Goal: Task Accomplishment & Management: Complete application form

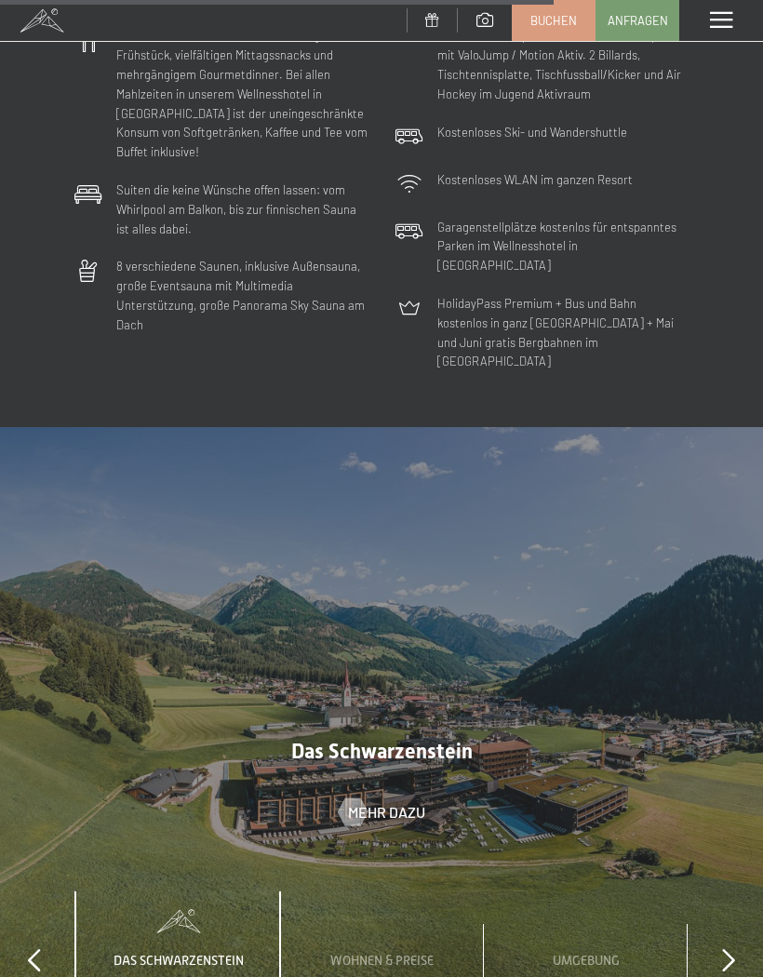
scroll to position [5035, 0]
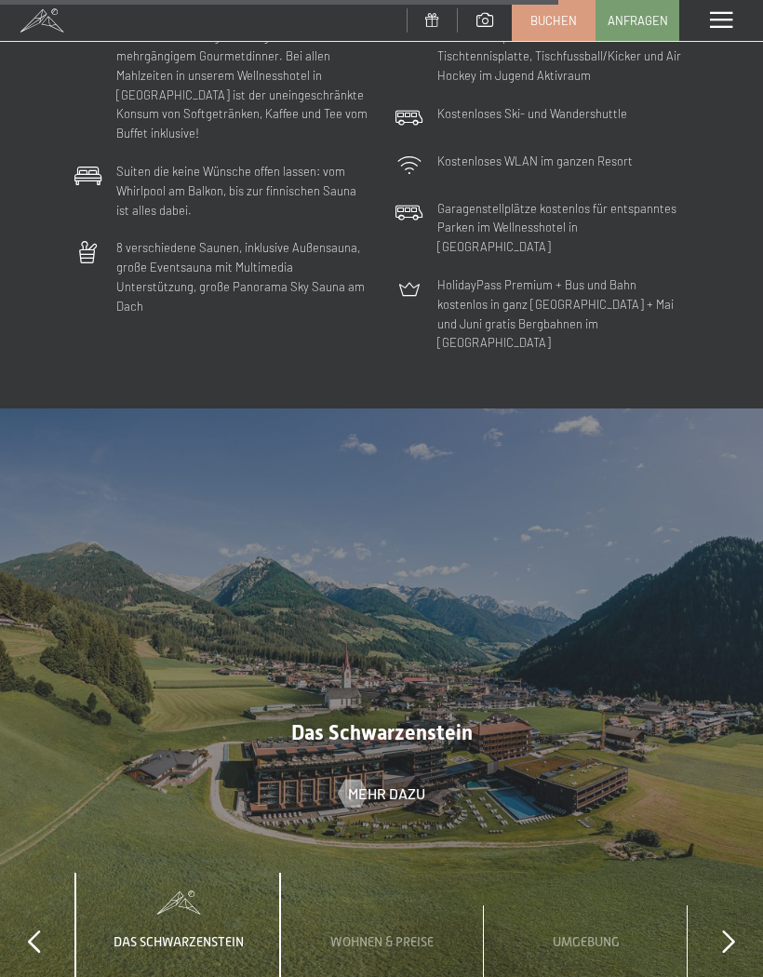
click at [385, 873] on div "Wohnen & Preise" at bounding box center [381, 927] width 131 height 109
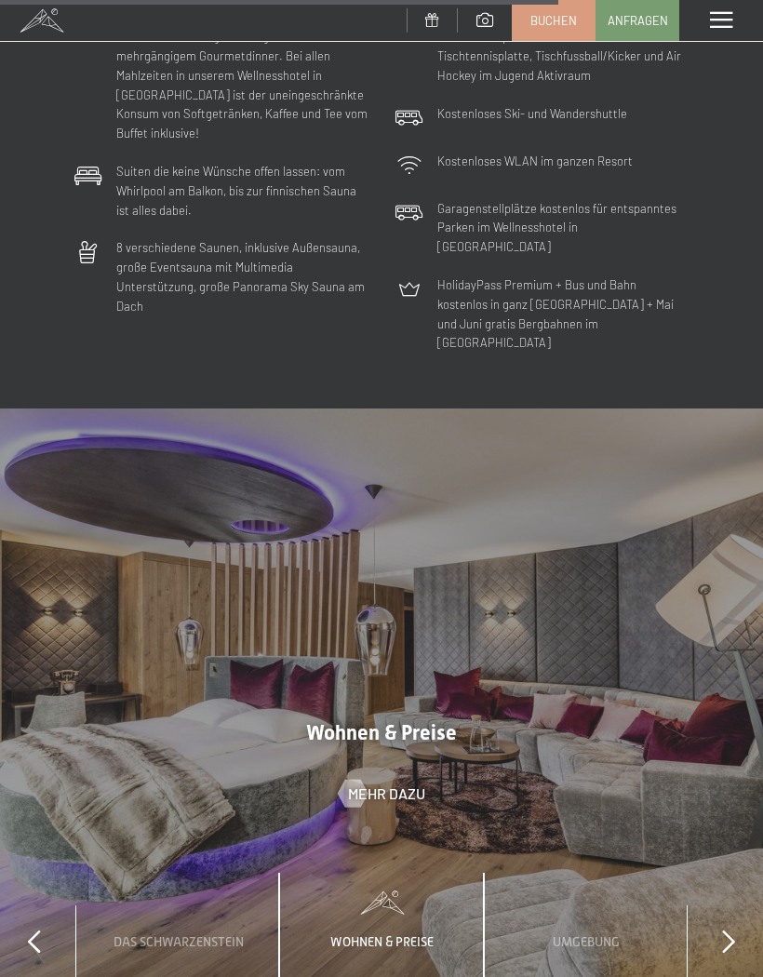
click at [426, 721] on div "Wohnen & Preise Mehr dazu" at bounding box center [382, 762] width 302 height 83
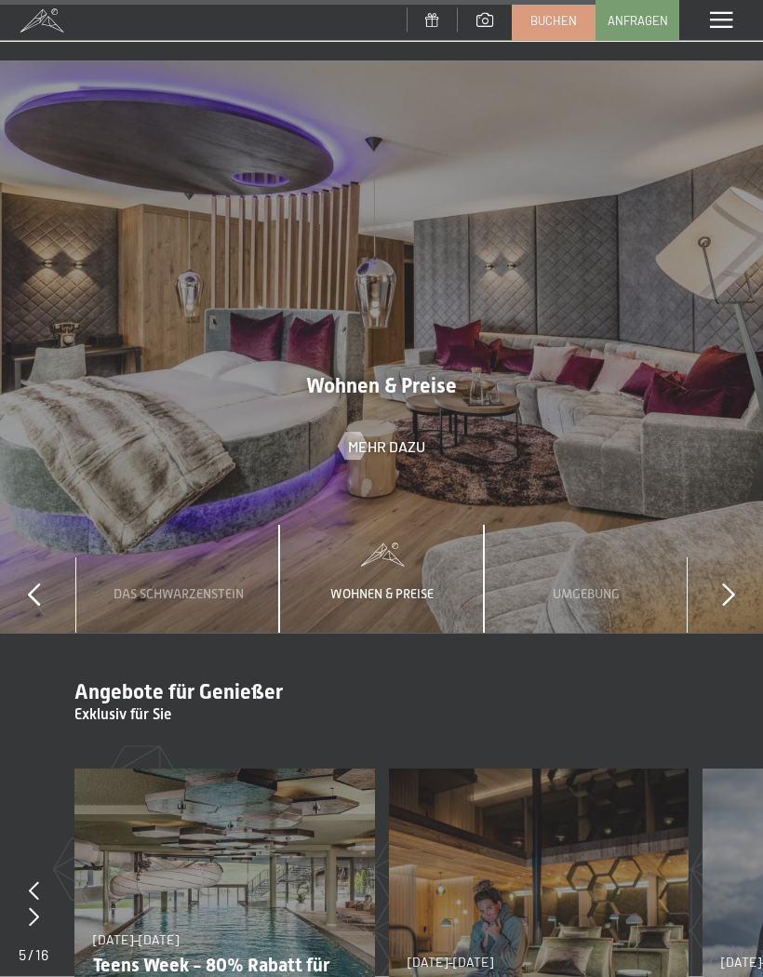
scroll to position [5398, 0]
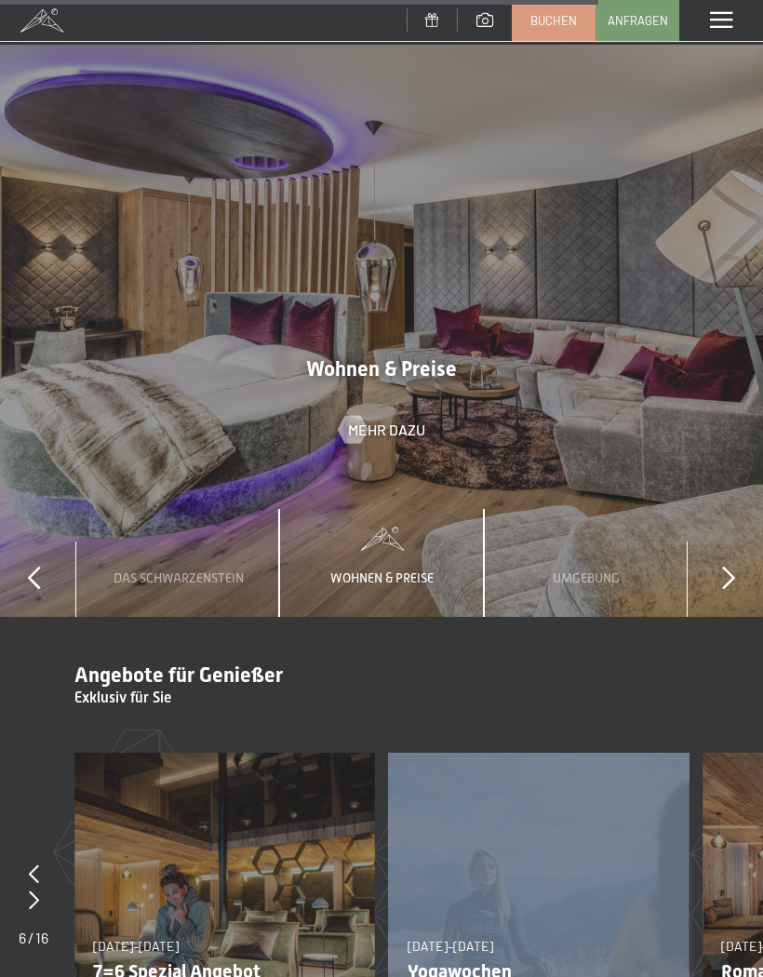
click at [643, 617] on section "Angebote für Genießer Exklusiv für Sie slide 8 to 9 of 16 23.08.–30.08.2026 23.…" at bounding box center [381, 880] width 763 height 526
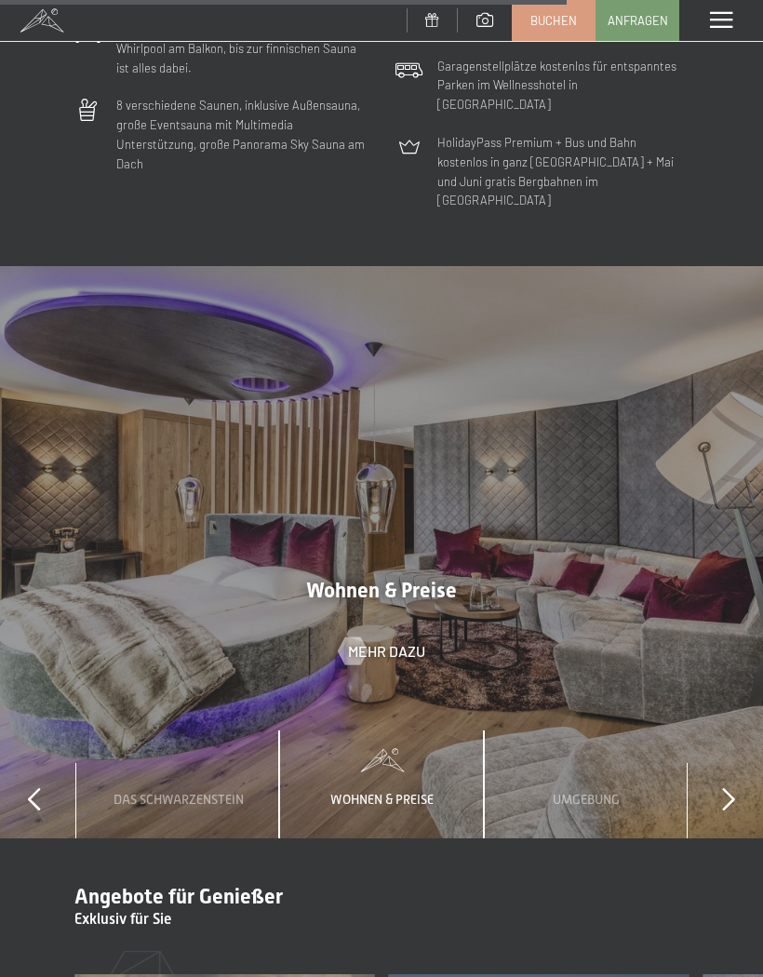
scroll to position [5166, 0]
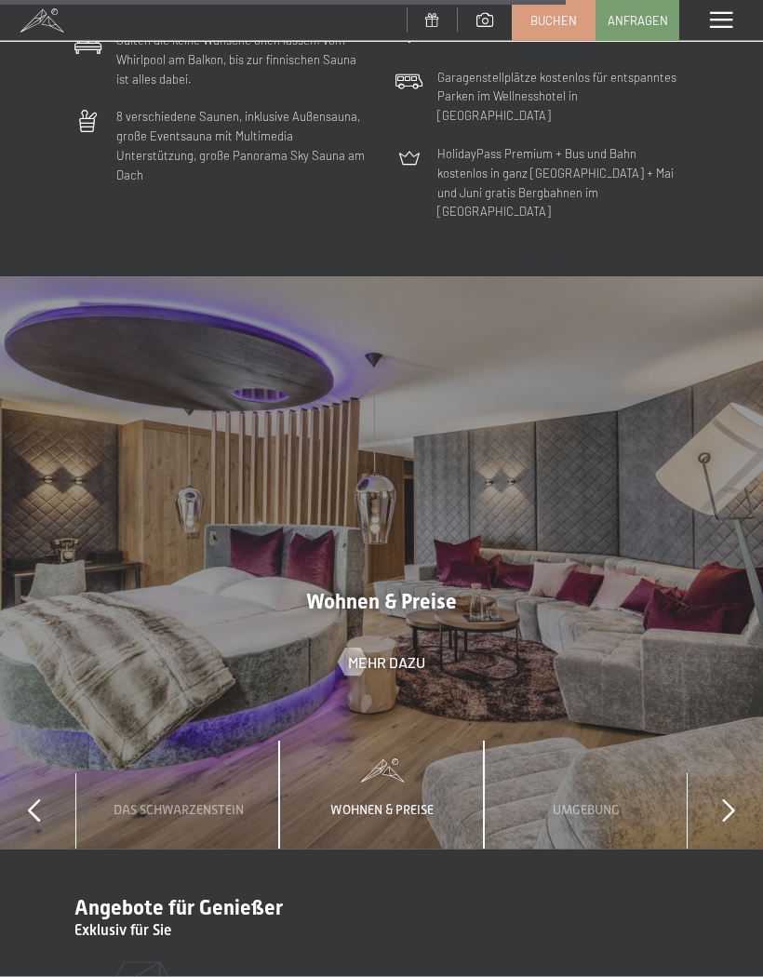
click at [722, 799] on icon at bounding box center [728, 810] width 13 height 23
click at [423, 477] on div at bounding box center [381, 562] width 763 height 572
click at [385, 651] on span "Mehr dazu" at bounding box center [386, 661] width 77 height 20
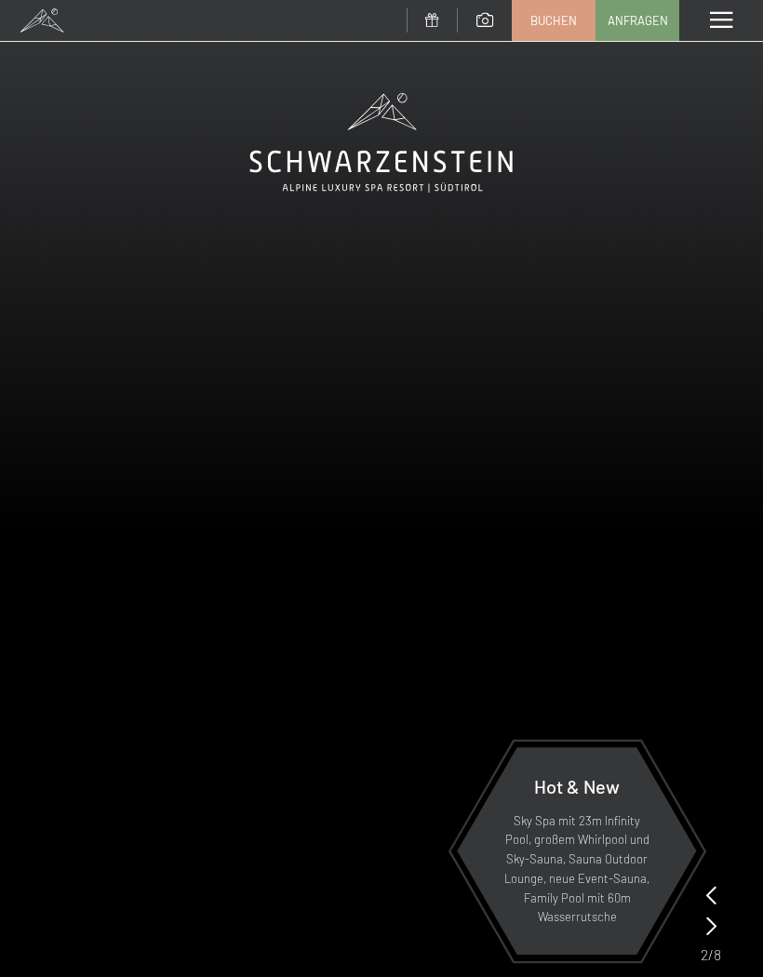
click at [713, 927] on icon at bounding box center [711, 925] width 10 height 19
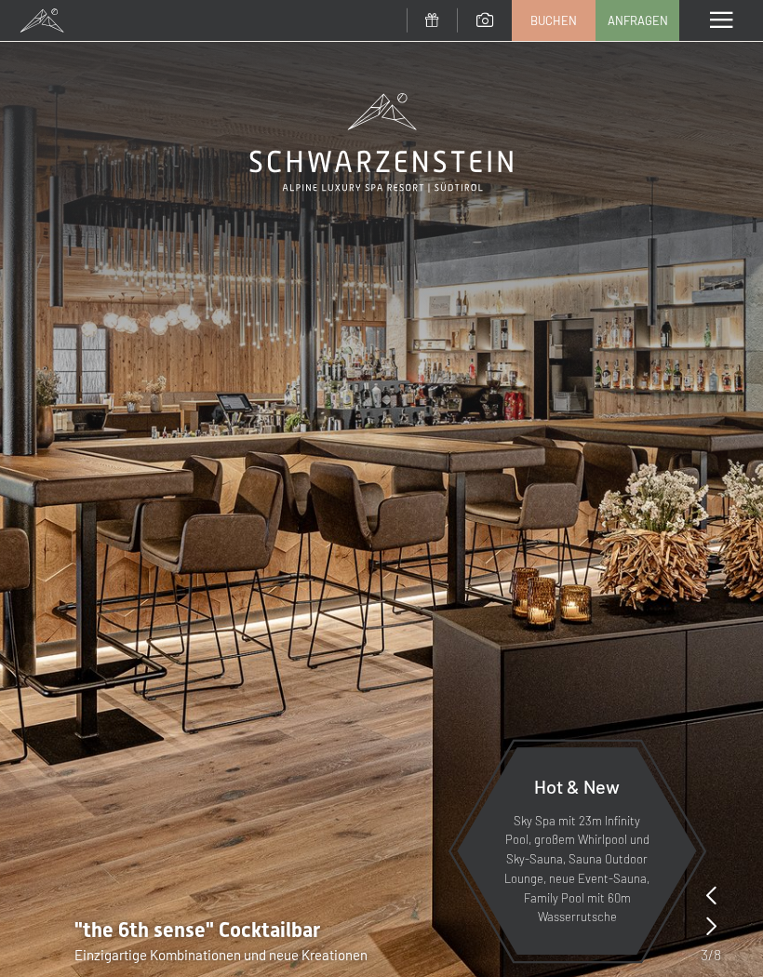
click at [713, 21] on span at bounding box center [721, 20] width 22 height 17
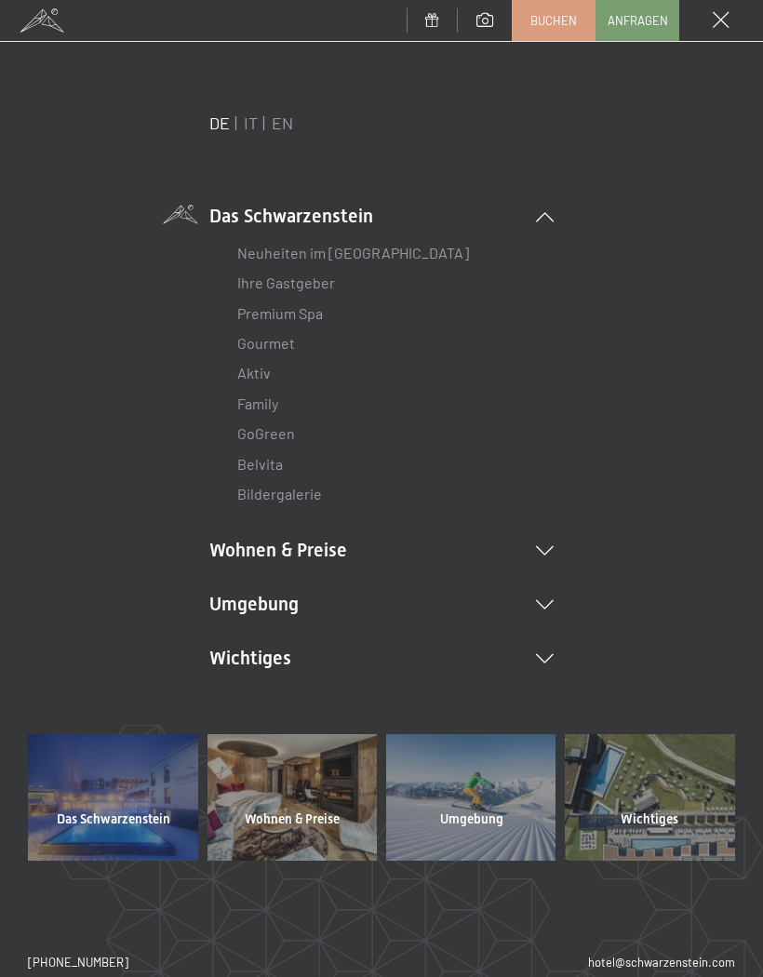
click at [327, 541] on li "Wohnen & Preise Inklusivleistungen Zimmer & Preise Liste Angebote Liste Familie…" at bounding box center [381, 550] width 344 height 26
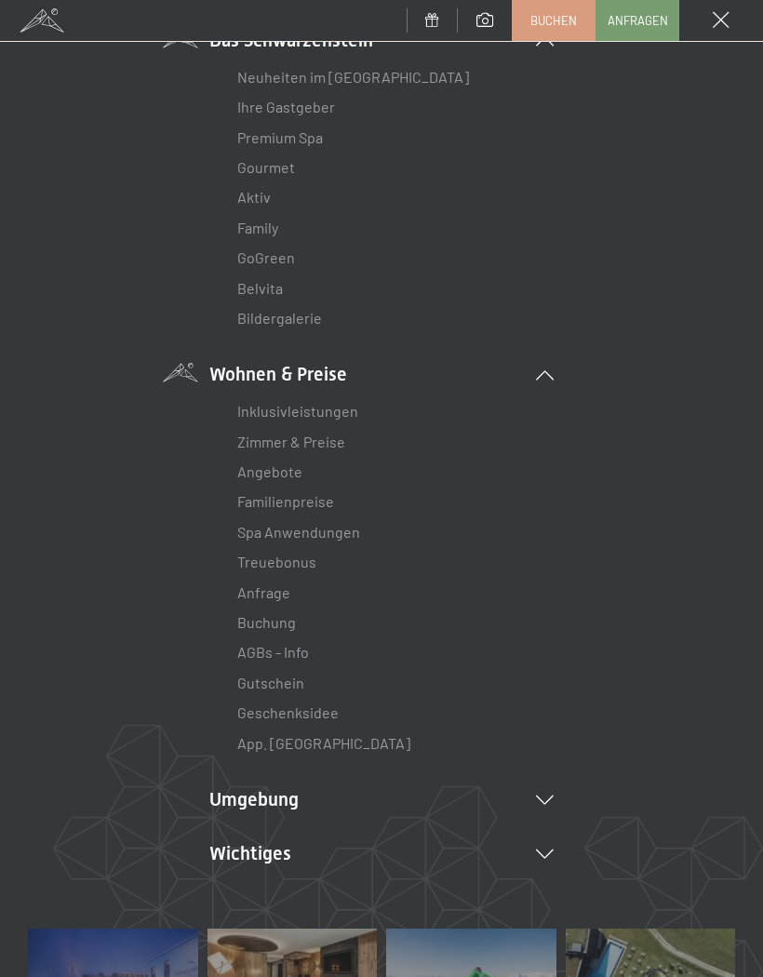
scroll to position [182, 0]
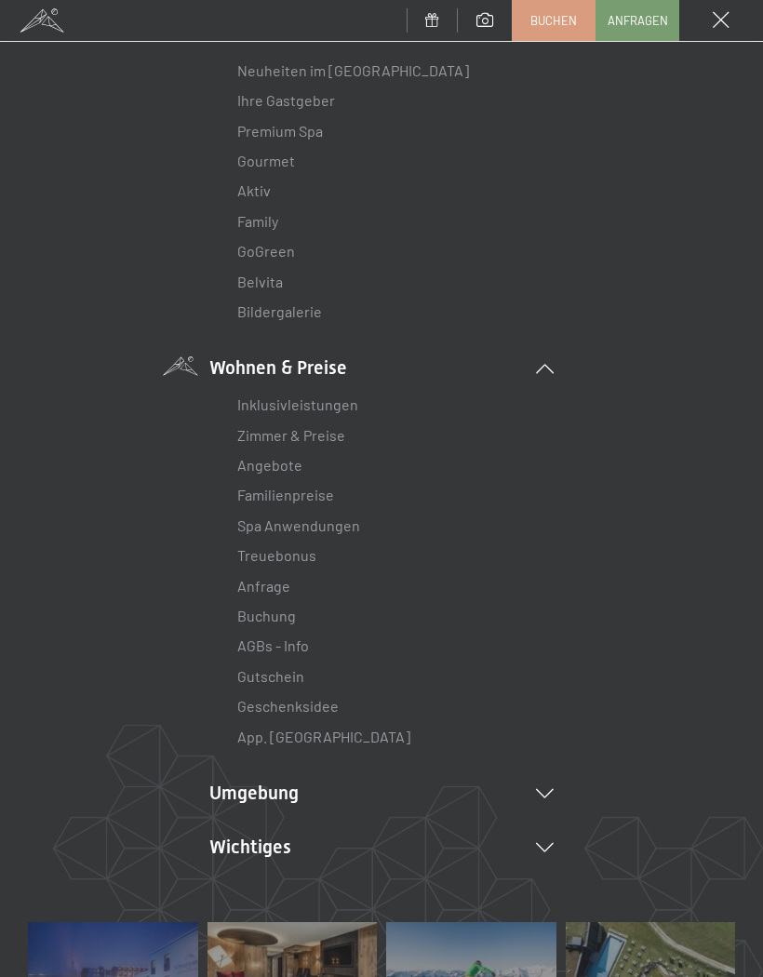
click at [333, 438] on link "Zimmer & Preise" at bounding box center [291, 435] width 108 height 18
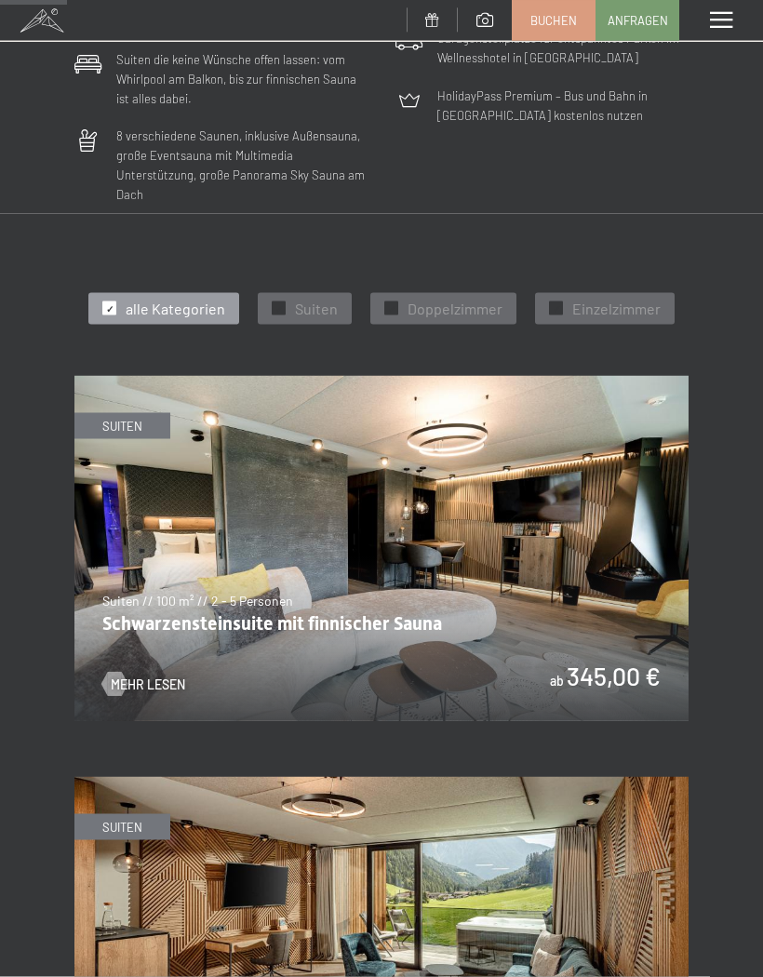
scroll to position [621, 0]
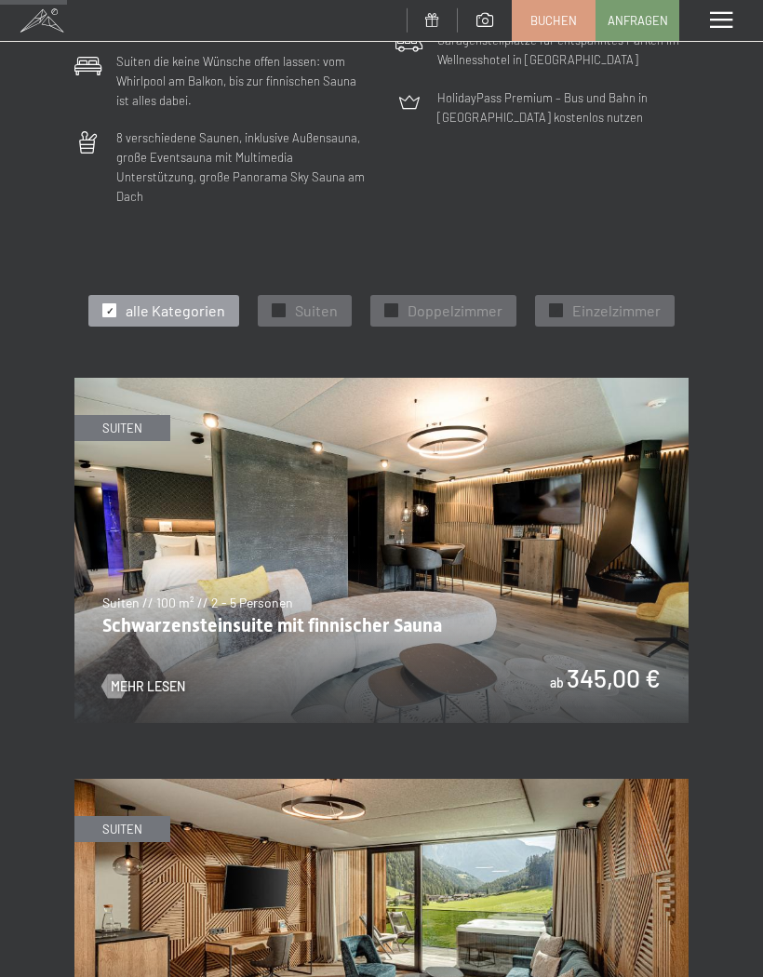
click at [455, 558] on img at bounding box center [381, 550] width 614 height 345
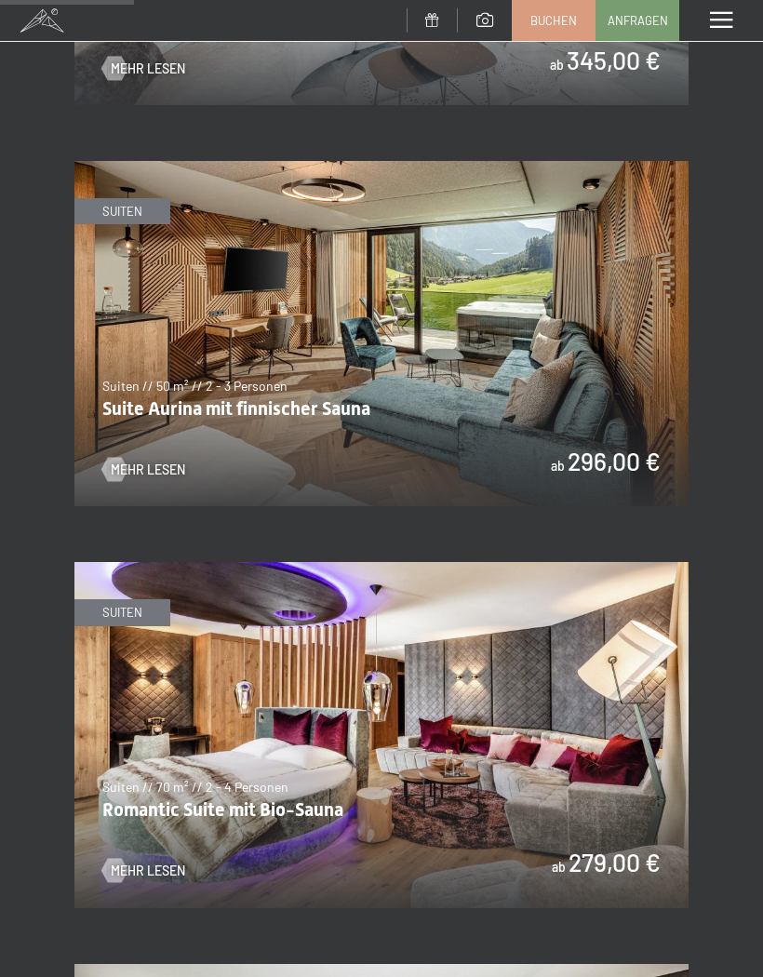
scroll to position [1238, 0]
click at [539, 711] on img at bounding box center [381, 735] width 614 height 345
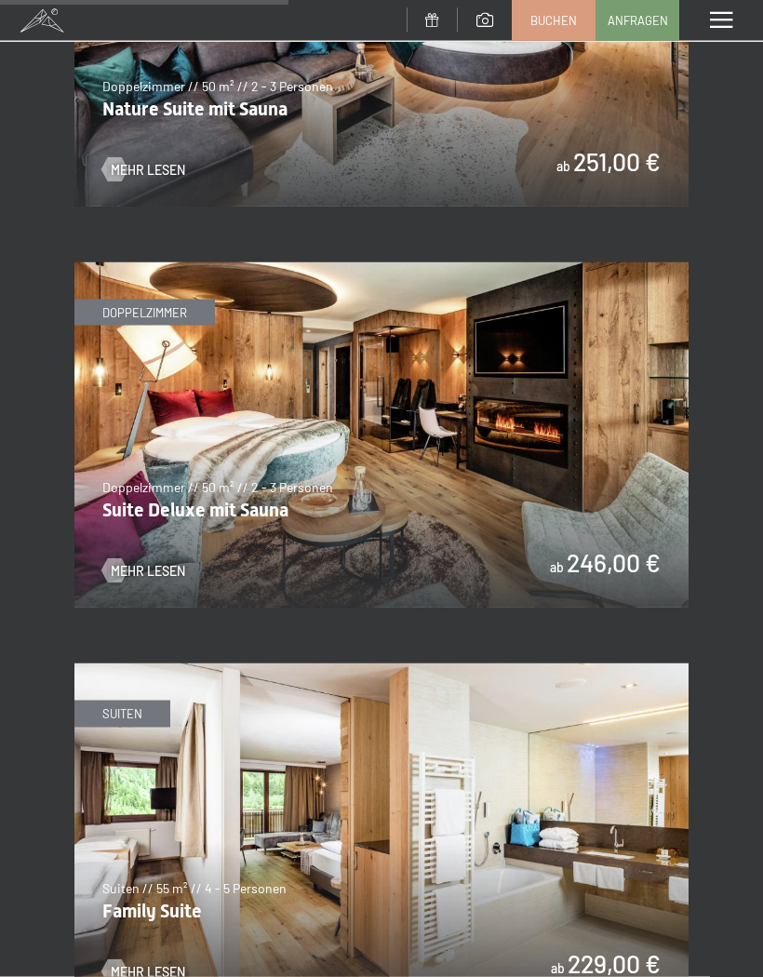
scroll to position [2684, 0]
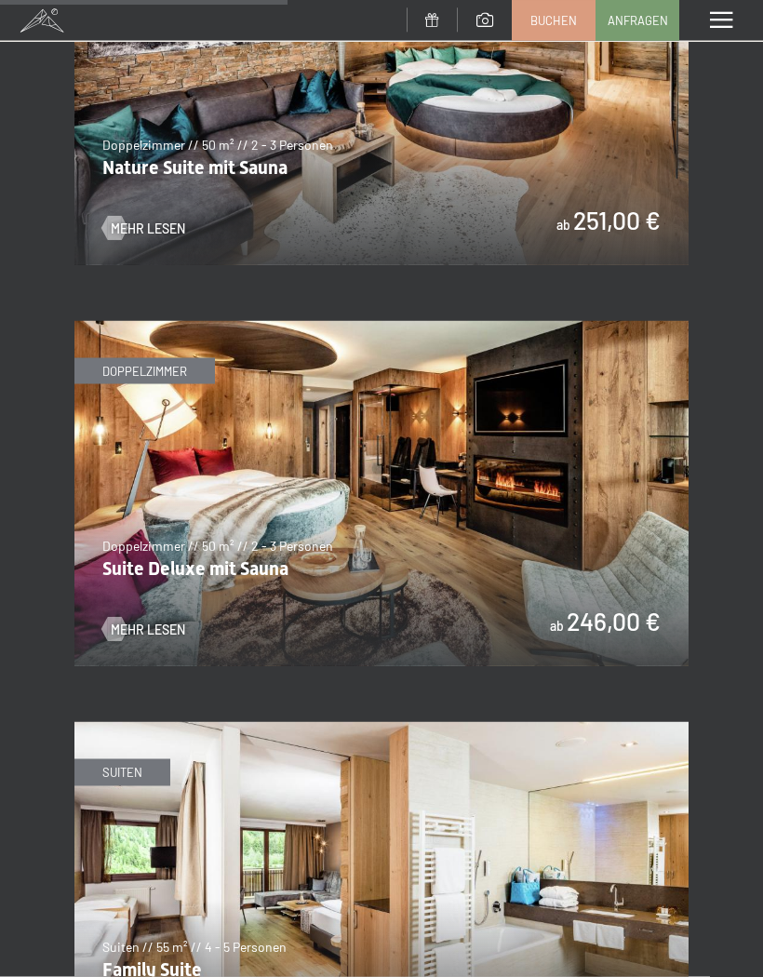
click at [608, 510] on img at bounding box center [381, 493] width 614 height 345
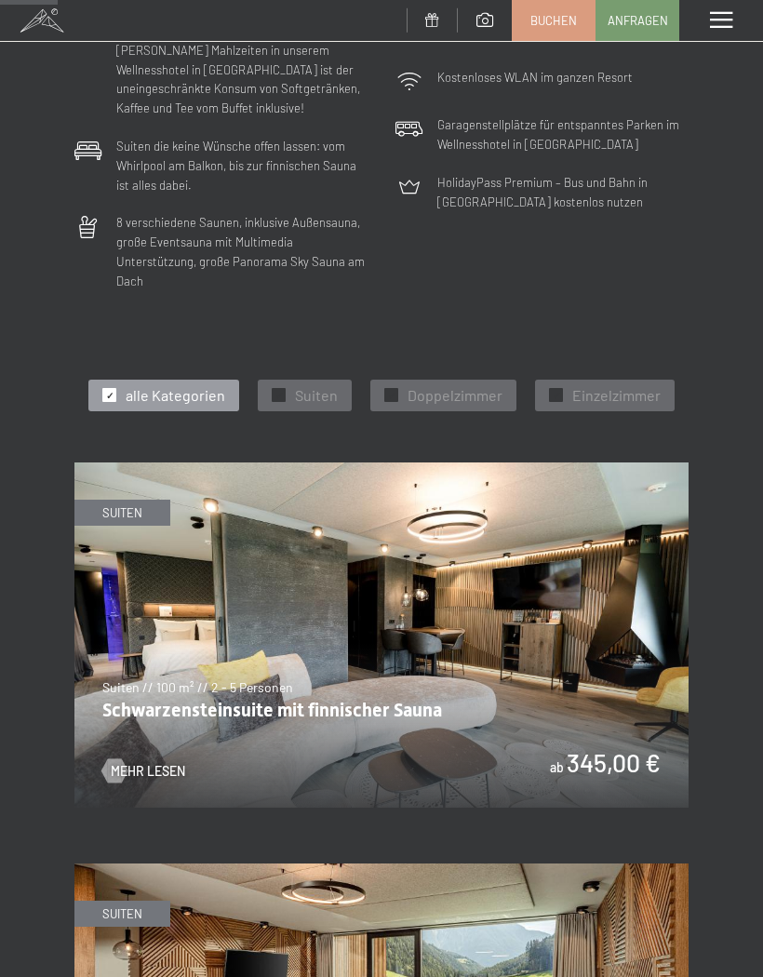
scroll to position [536, 0]
click at [286, 389] on div at bounding box center [279, 396] width 14 height 14
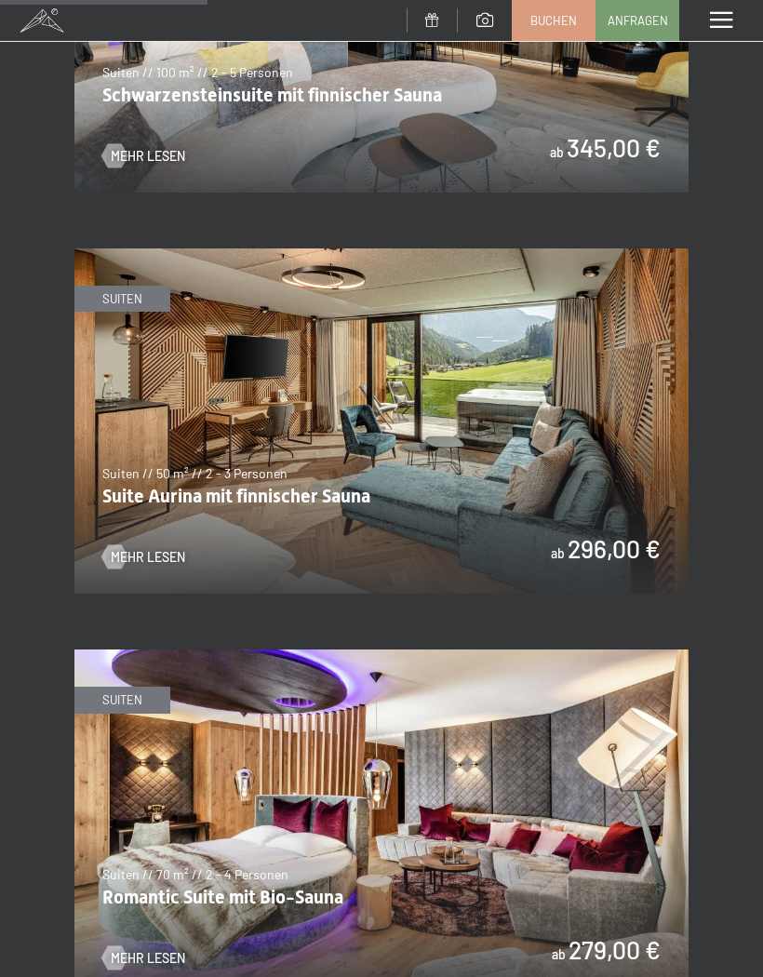
scroll to position [1151, 0]
click at [484, 441] on img at bounding box center [381, 421] width 614 height 345
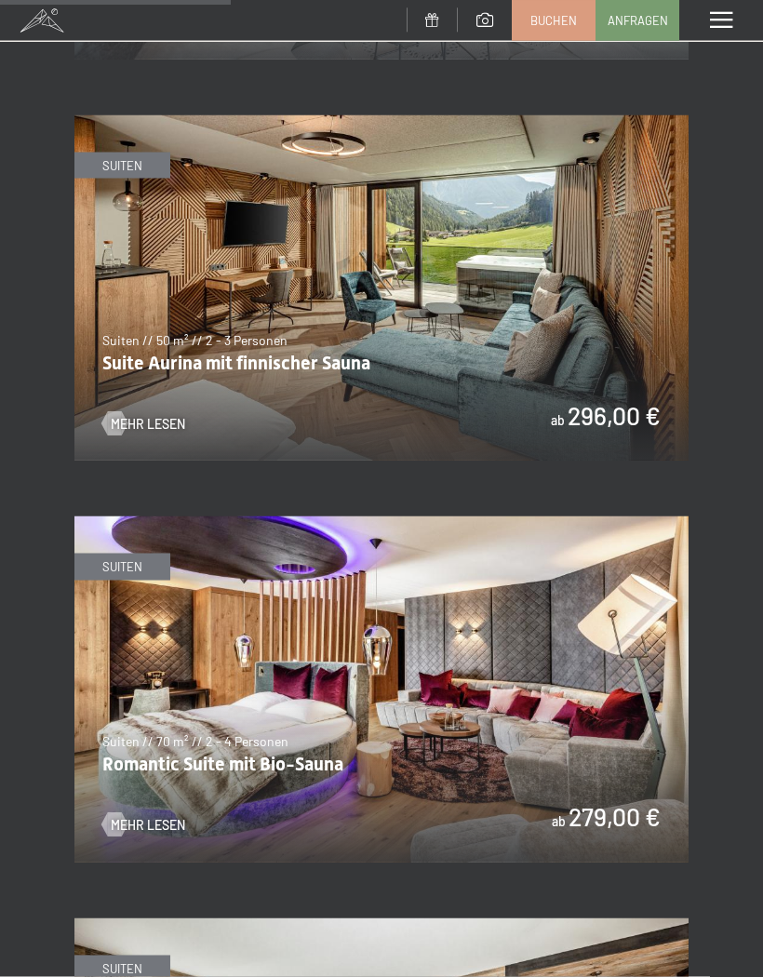
scroll to position [1289, 0]
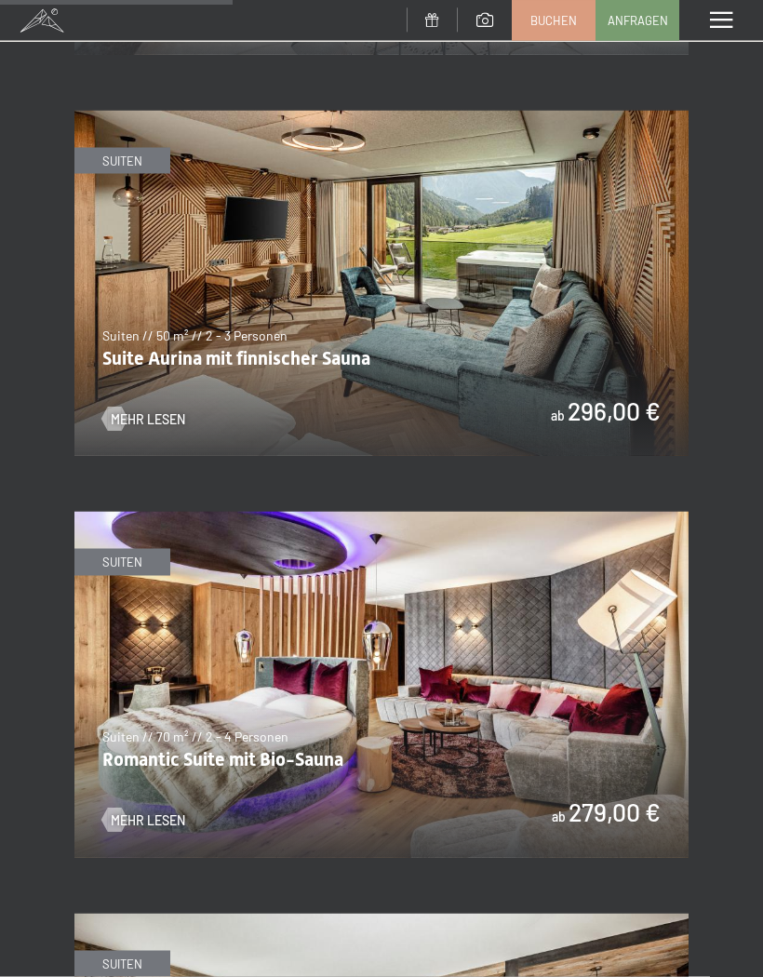
click at [519, 642] on img at bounding box center [381, 684] width 614 height 345
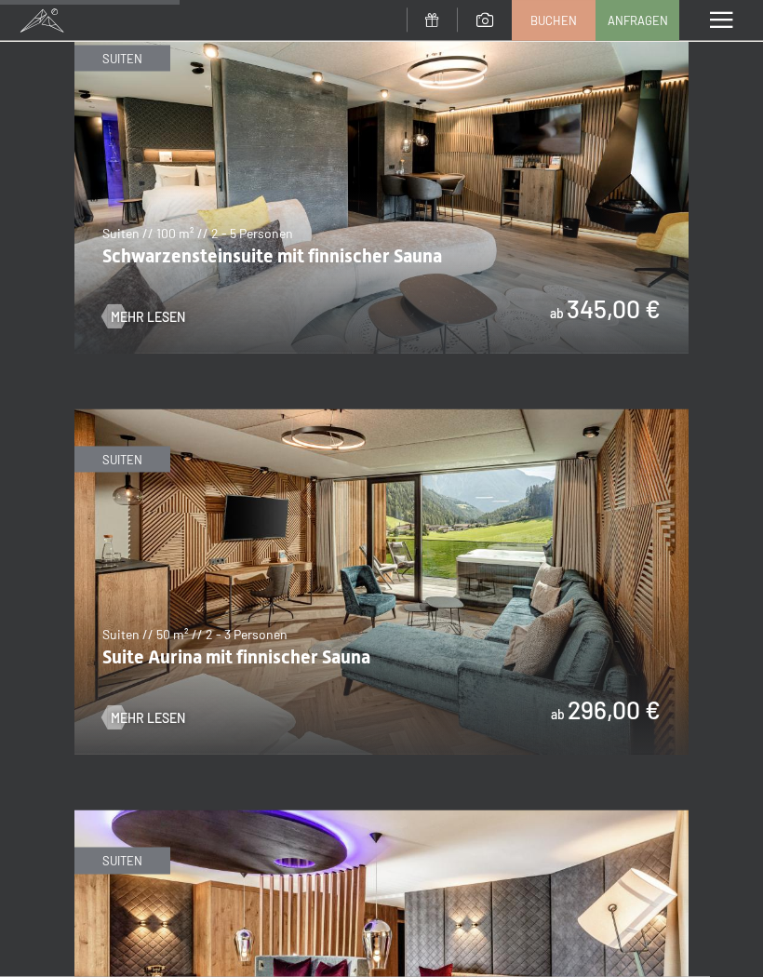
scroll to position [991, 0]
click at [556, 574] on img at bounding box center [381, 581] width 614 height 345
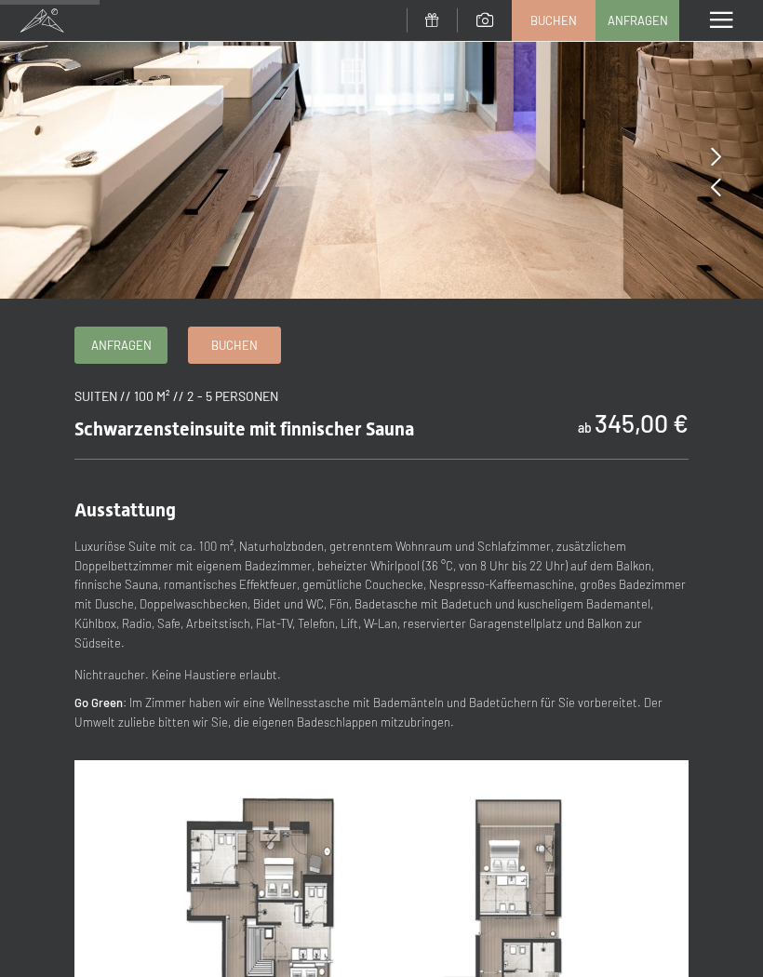
scroll to position [287, 0]
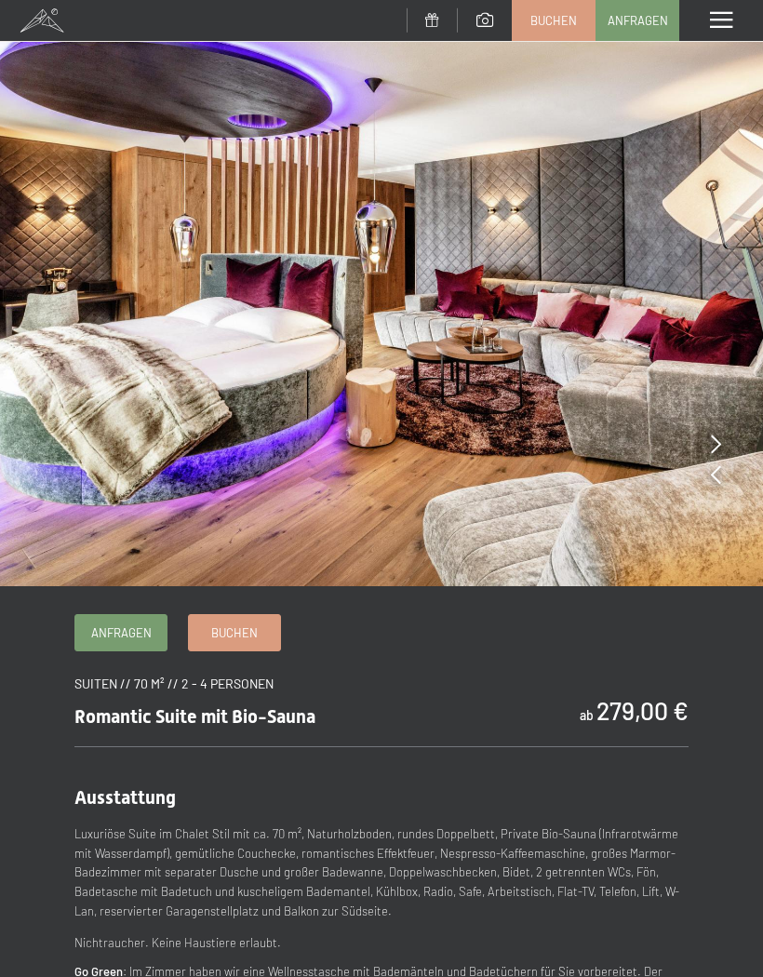
click at [714, 443] on icon at bounding box center [716, 443] width 10 height 19
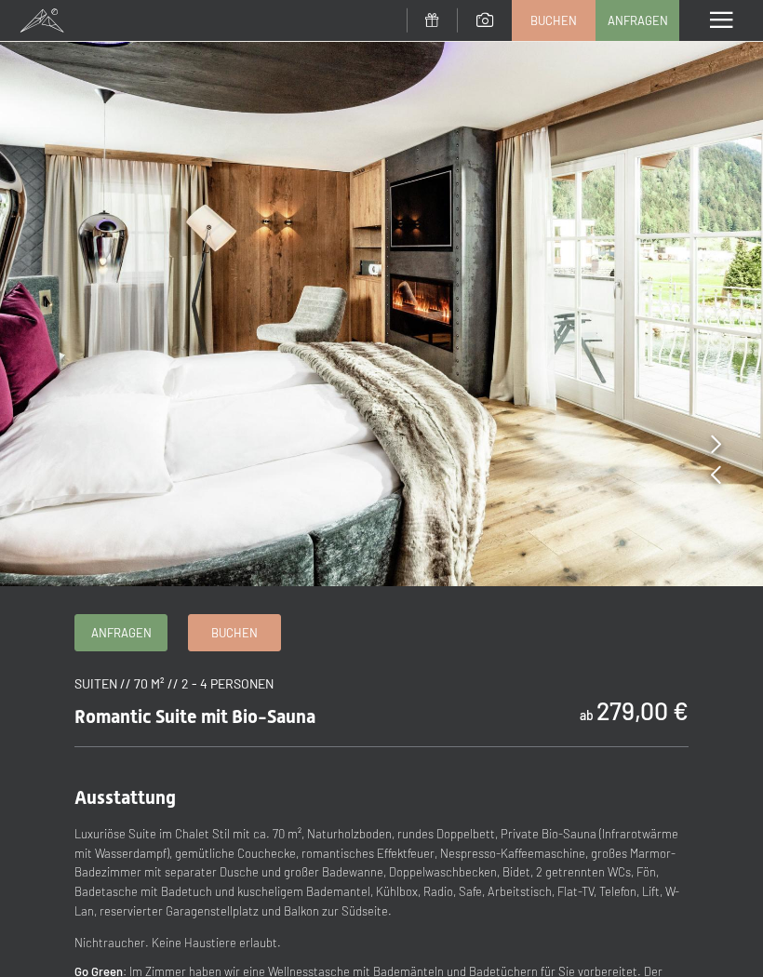
click at [713, 441] on icon at bounding box center [716, 443] width 10 height 19
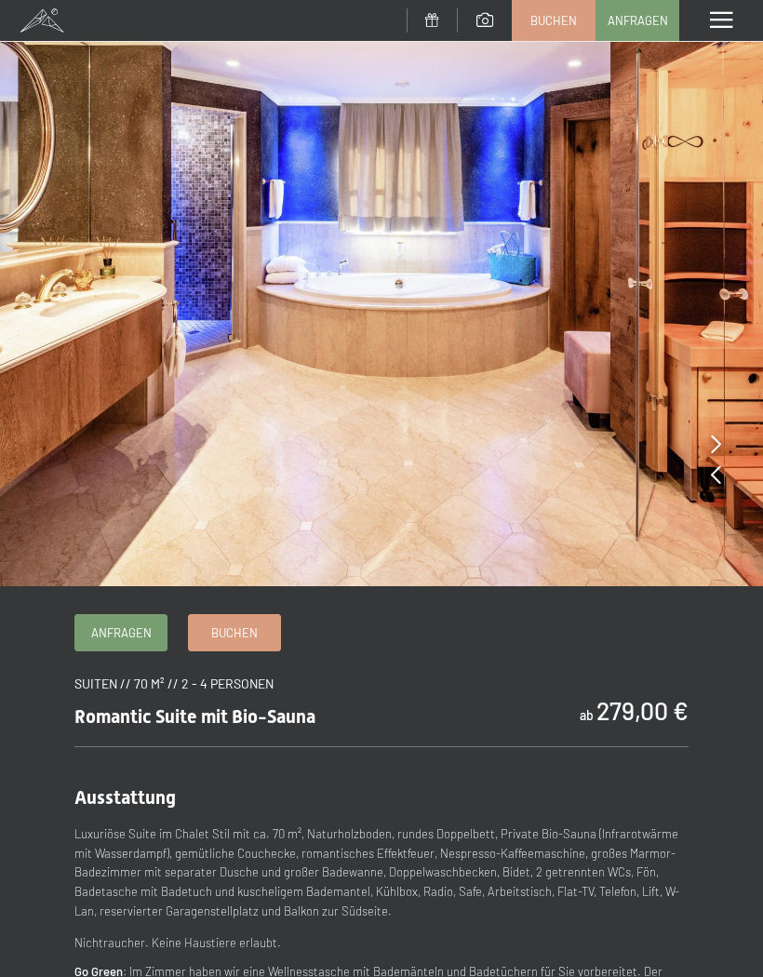
click at [705, 444] on img at bounding box center [381, 293] width 763 height 586
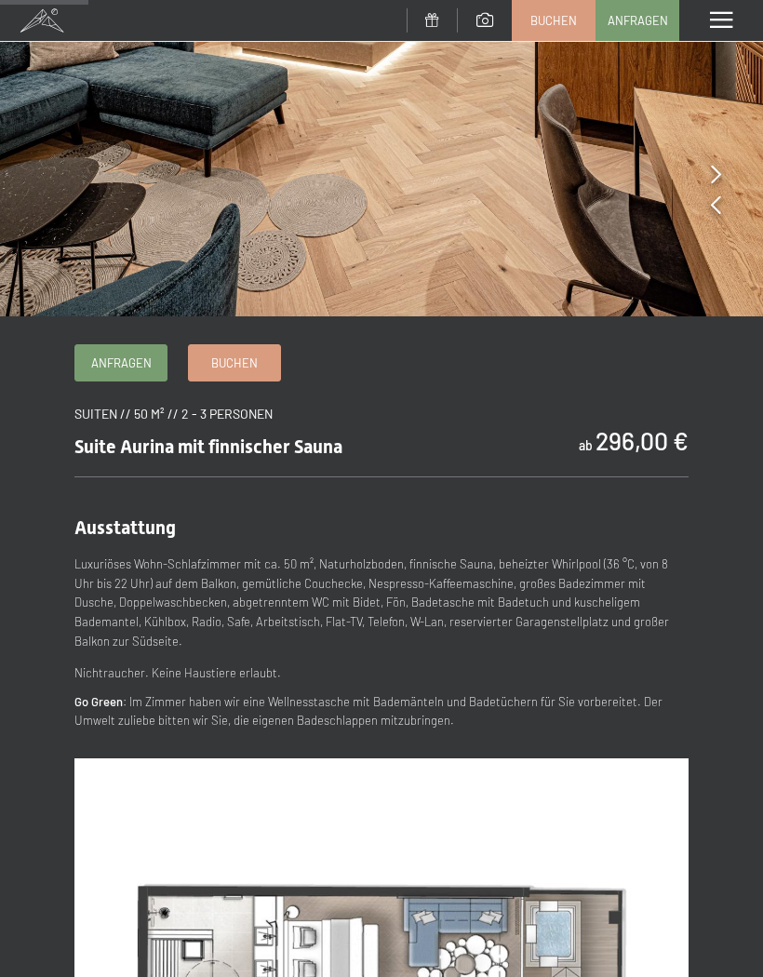
scroll to position [272, 0]
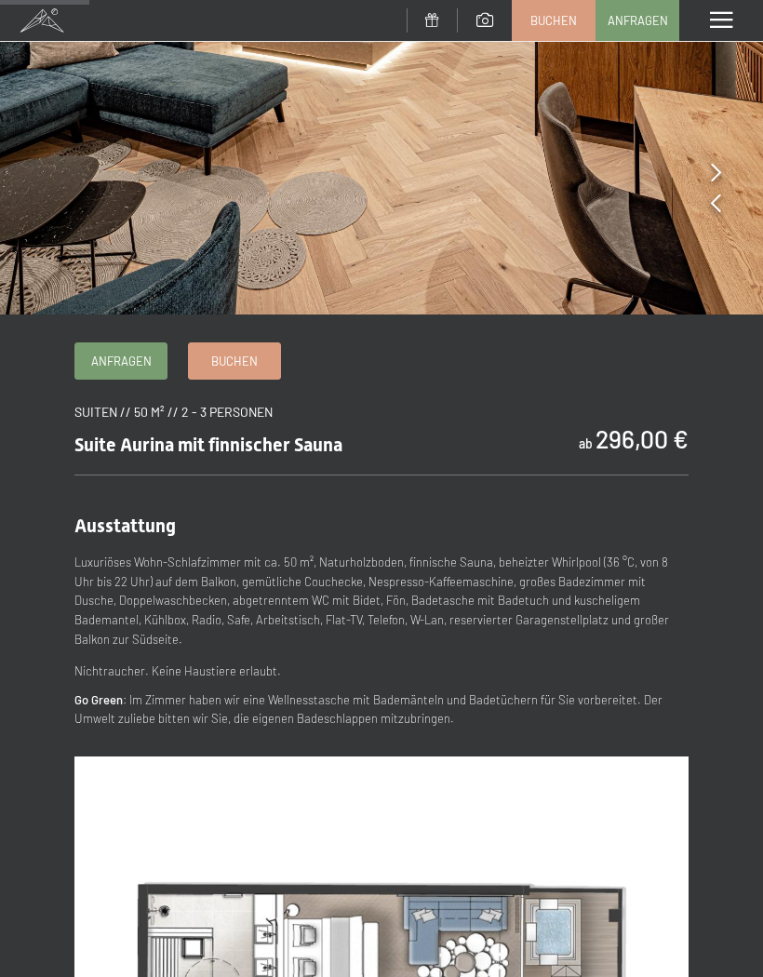
click at [118, 359] on span "Anfragen" at bounding box center [121, 361] width 60 height 17
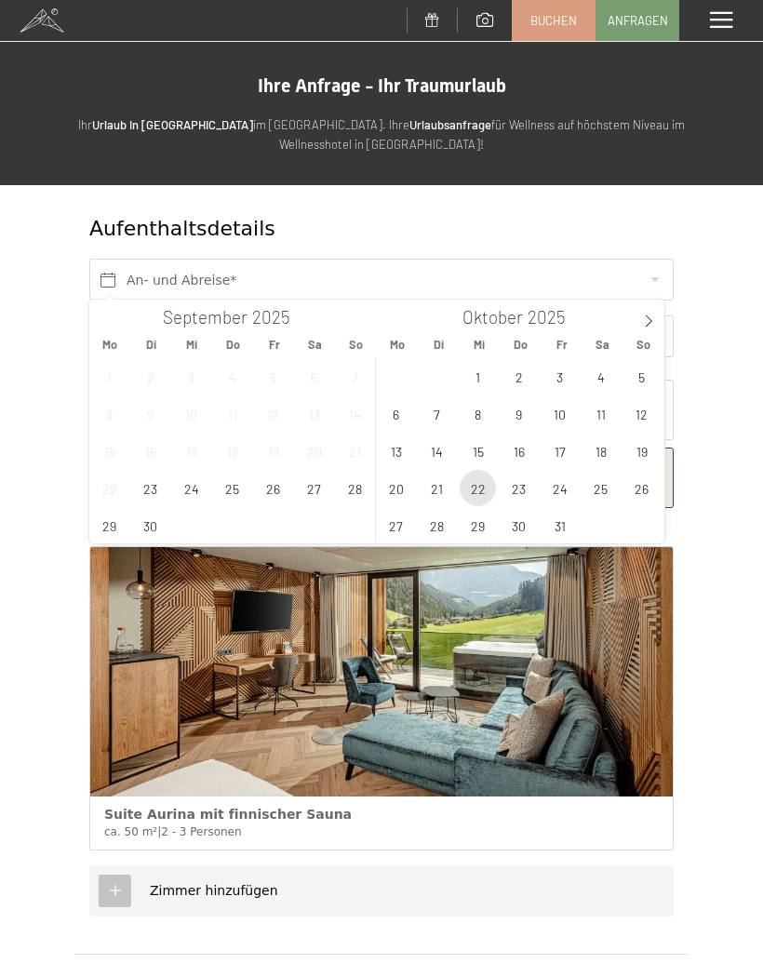
click at [477, 490] on span "22" at bounding box center [478, 488] width 36 height 36
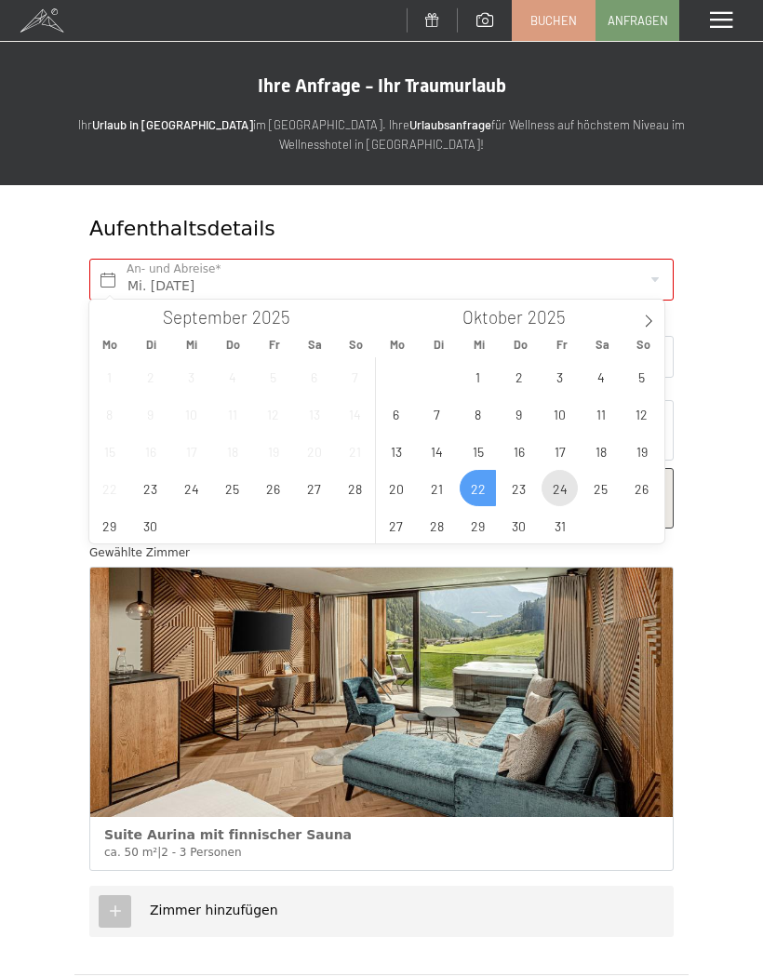
click at [556, 494] on span "24" at bounding box center [559, 488] width 36 height 36
type input "Mi. 22.10.2025 - Fr. 24.10.2025"
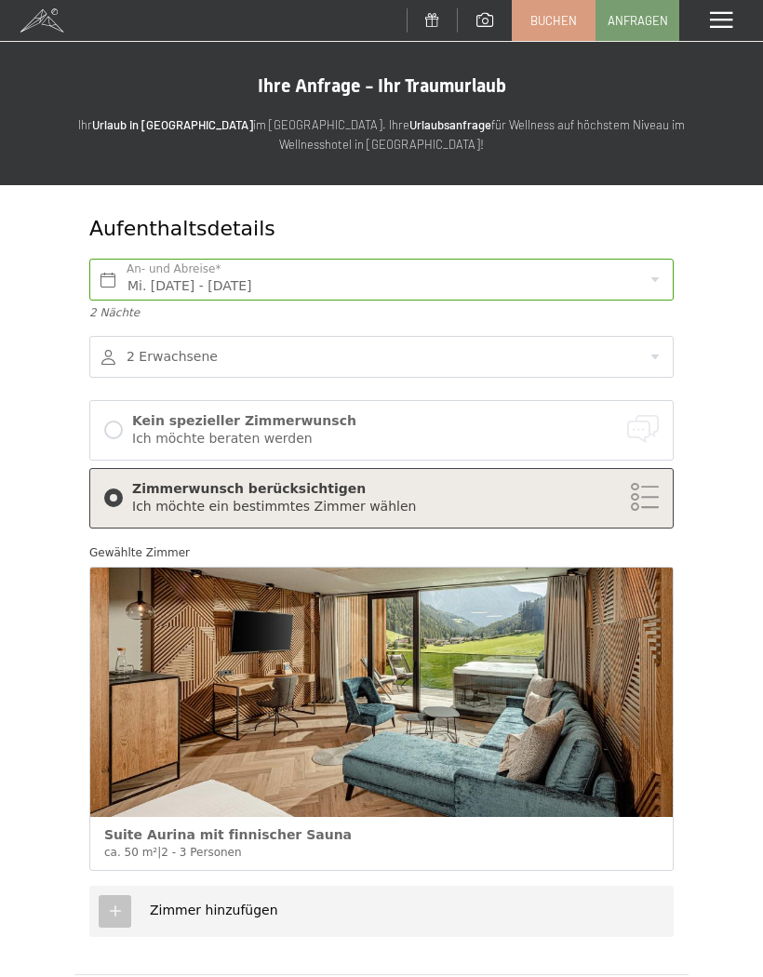
click at [642, 499] on div "Ich möchte ein bestimmtes Zimmer wählen" at bounding box center [395, 507] width 527 height 19
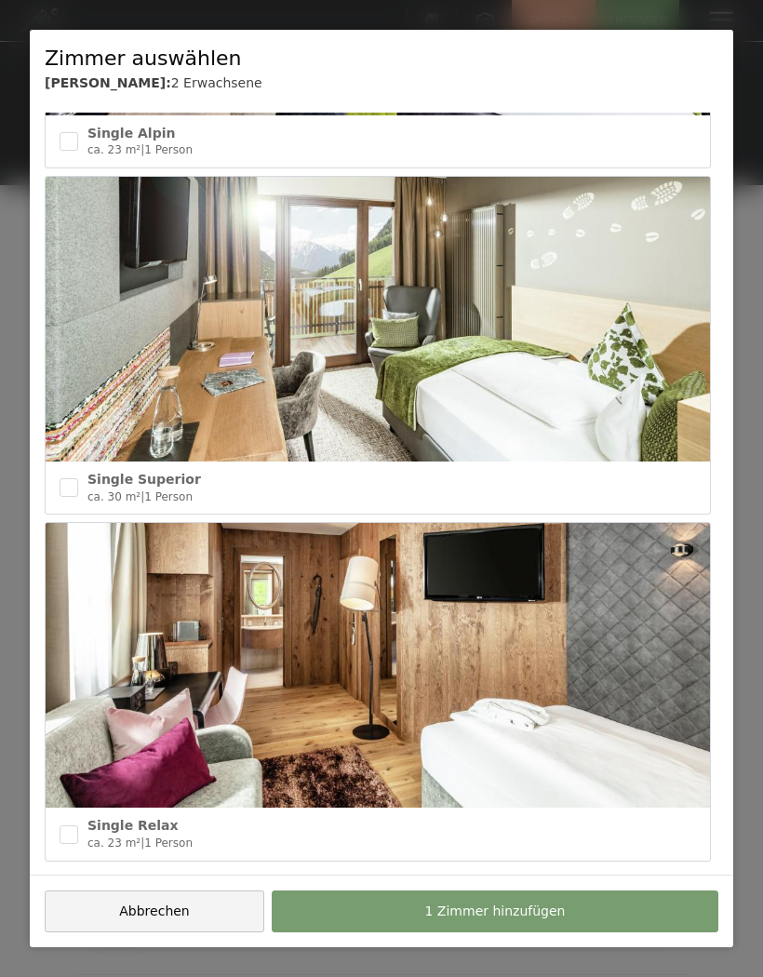
scroll to position [3768, 0]
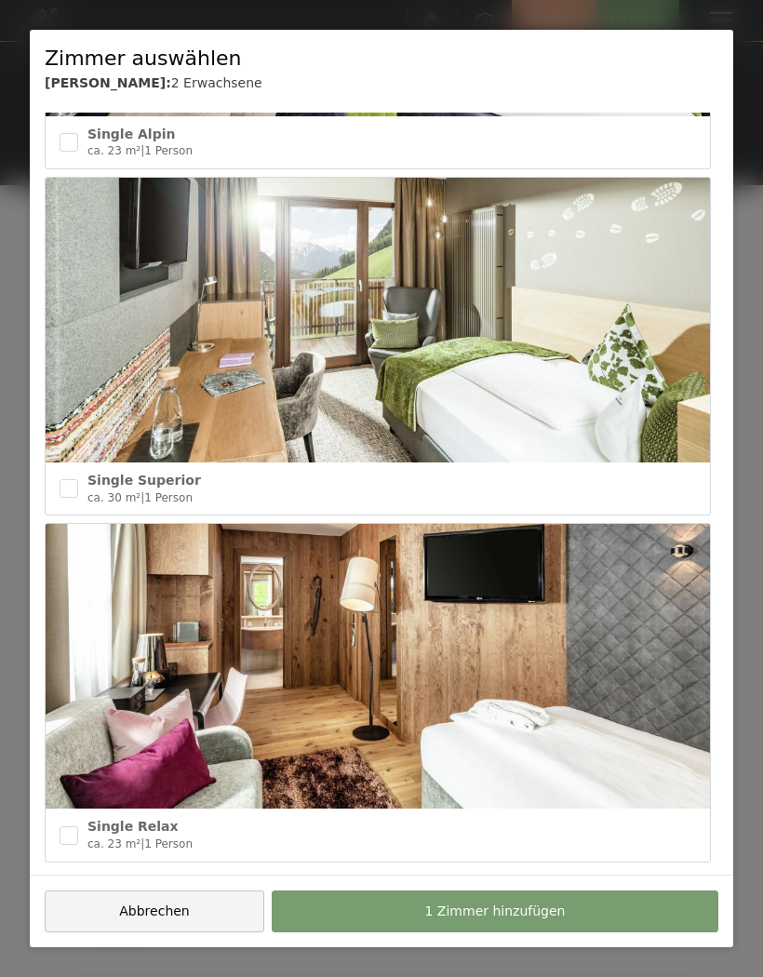
click at [195, 914] on button "Abbrechen" at bounding box center [155, 911] width 220 height 42
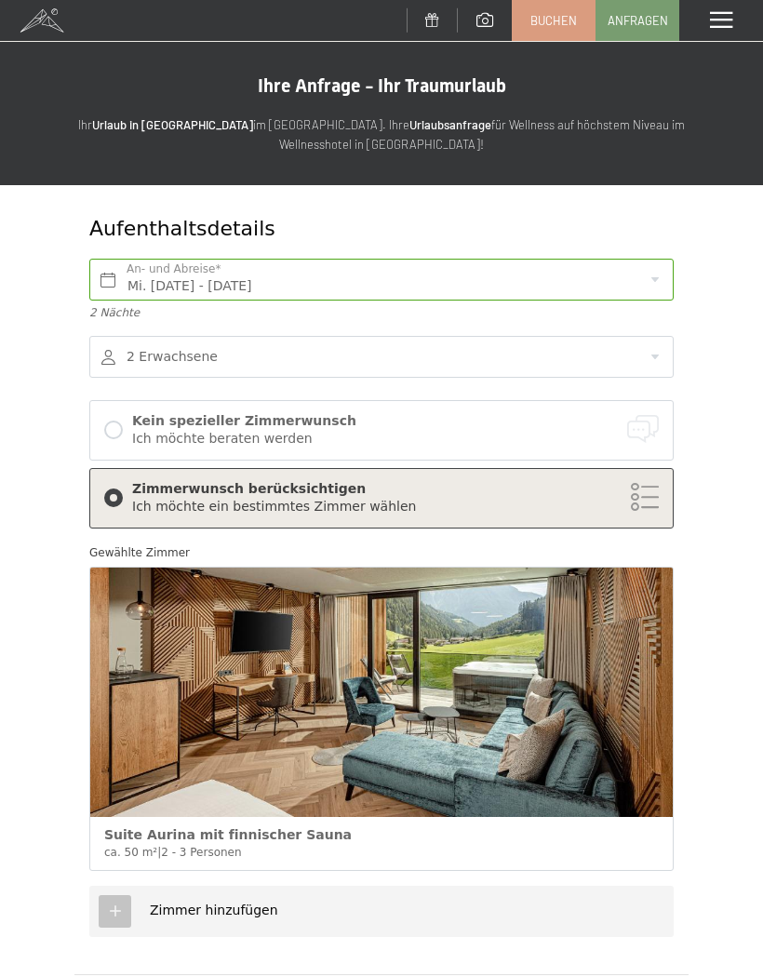
click at [630, 498] on div "Ich möchte ein bestimmtes Zimmer wählen" at bounding box center [395, 507] width 527 height 19
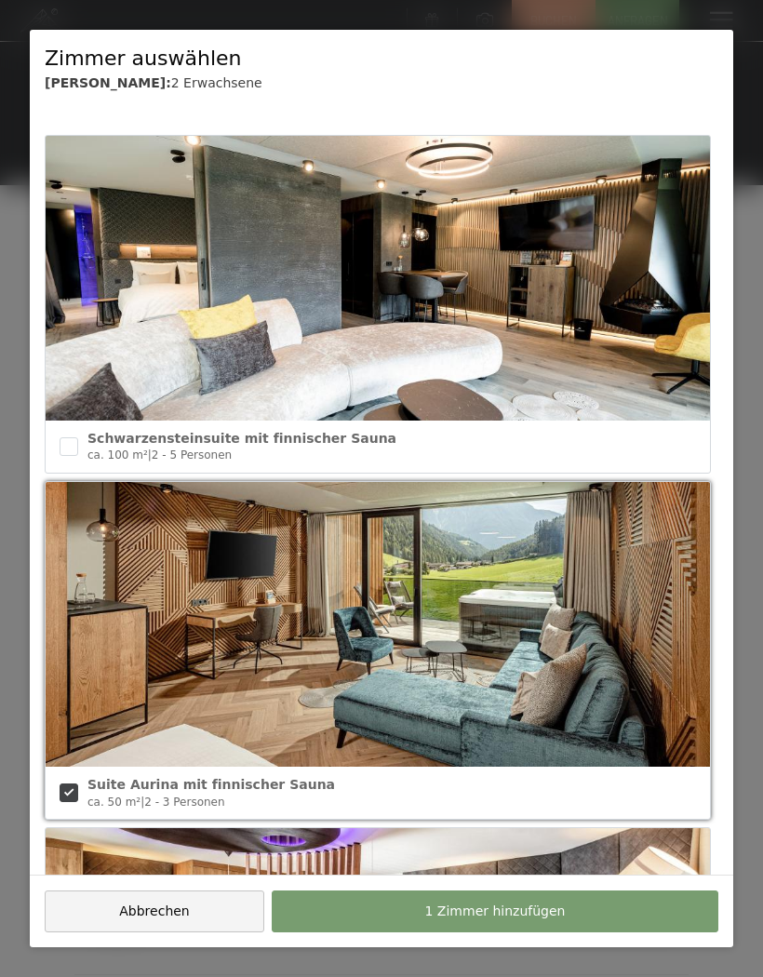
scroll to position [0, 0]
click at [580, 910] on button "1 Zimmer hinzufügen" at bounding box center [495, 911] width 447 height 42
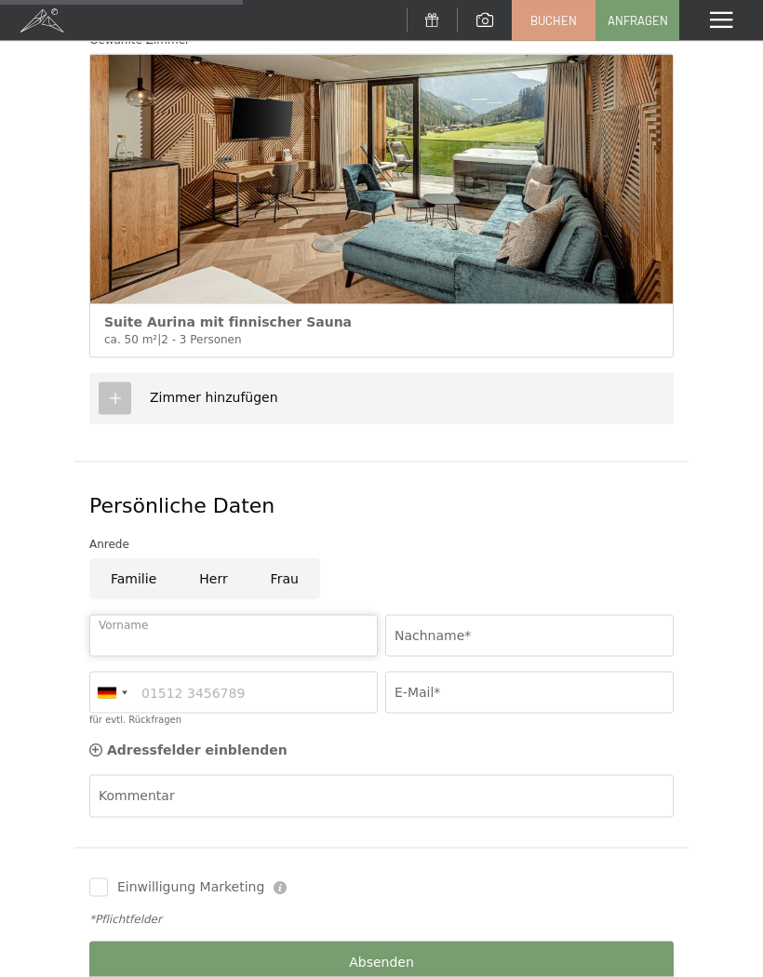
click at [277, 630] on input "Vorname" at bounding box center [233, 636] width 288 height 42
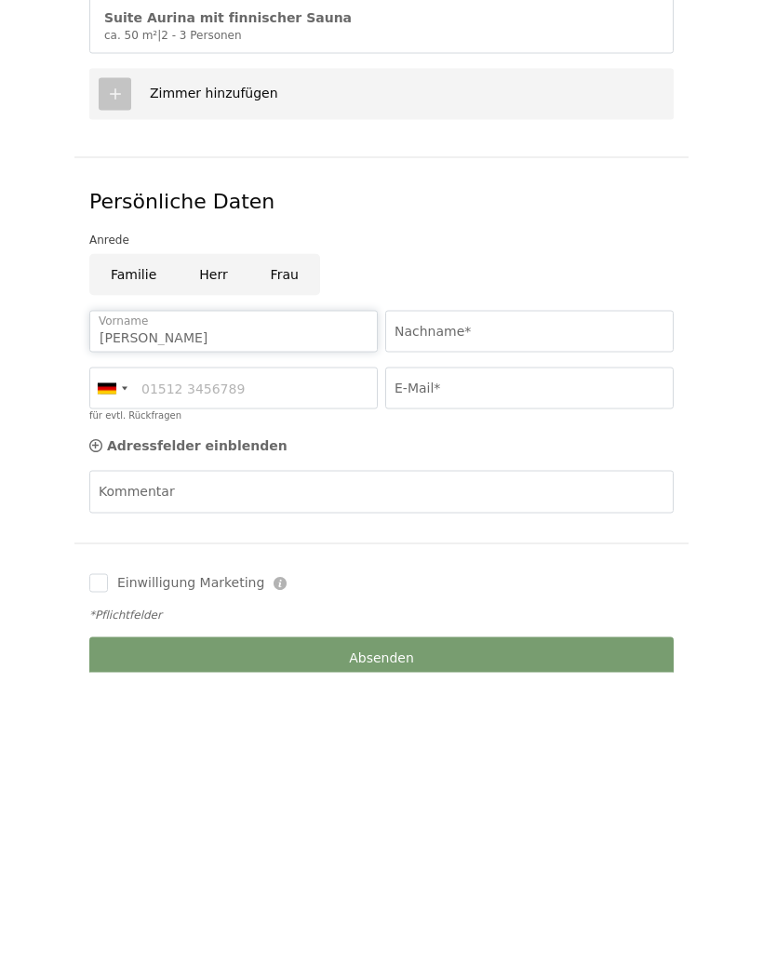
type input "Andrea"
click at [488, 615] on input "Nachname*" at bounding box center [529, 636] width 288 height 42
type input "t"
type input "Tichy"
click at [333, 672] on input "für evtl. Rückfragen" at bounding box center [233, 693] width 288 height 42
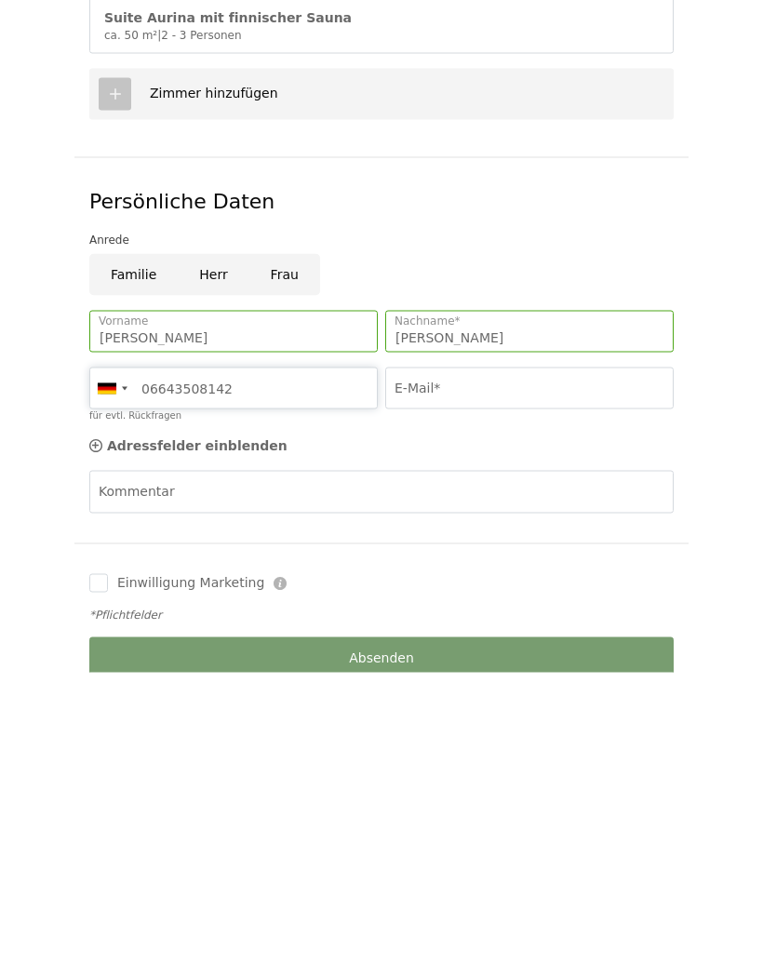
type input "06643508142"
click at [505, 672] on input "E-Mail*" at bounding box center [529, 693] width 288 height 42
type input "a.tichy"
type input "a.tichy@aon.at"
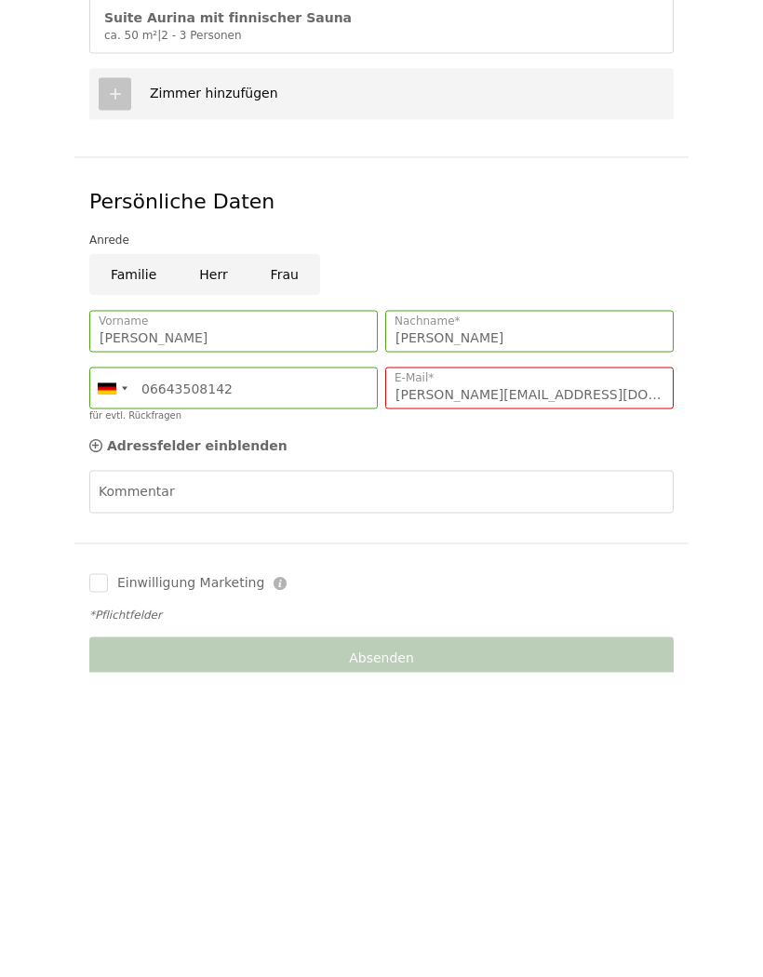
scroll to position [818, 0]
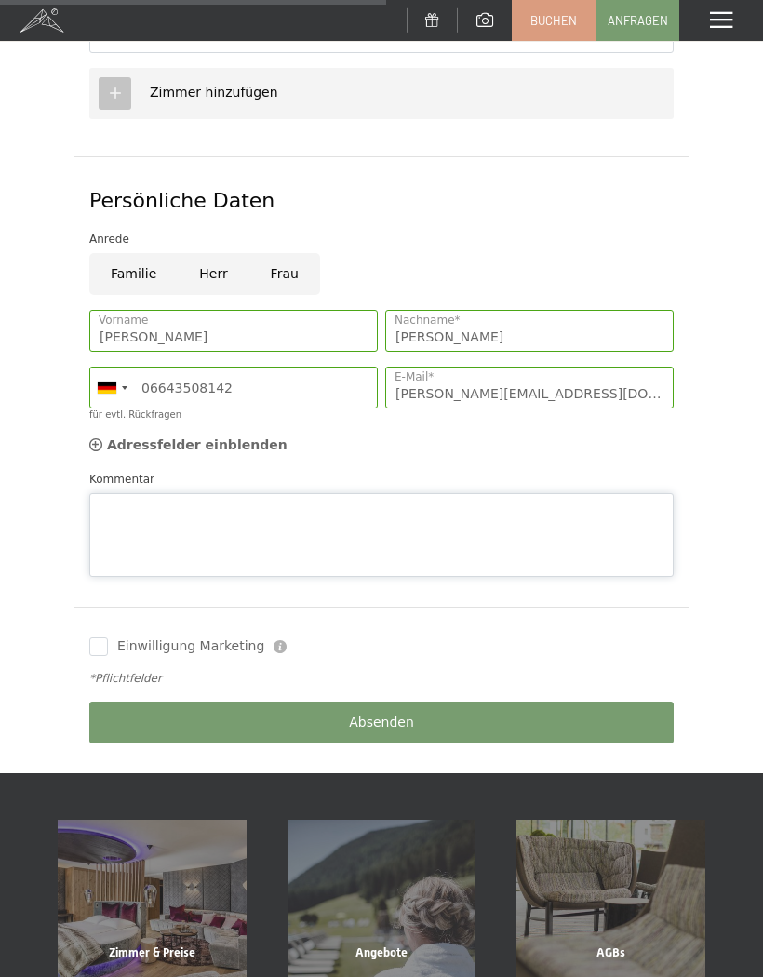
click at [405, 504] on textarea "Kommentar" at bounding box center [381, 535] width 584 height 84
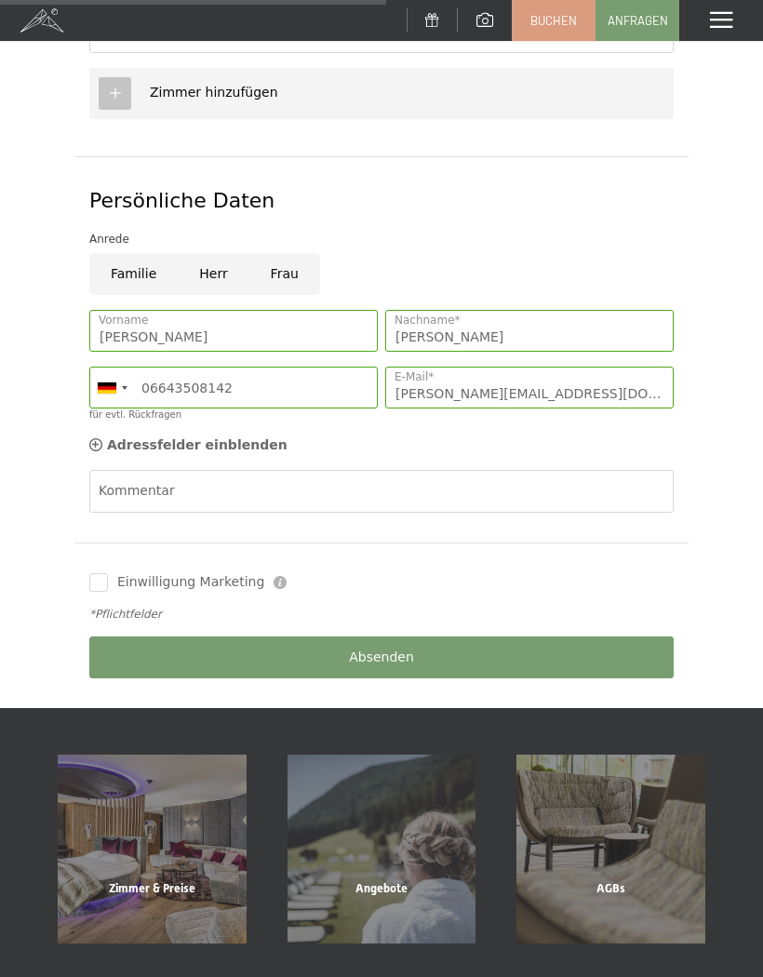
click at [282, 271] on input "Frau" at bounding box center [284, 274] width 71 height 42
radio input "true"
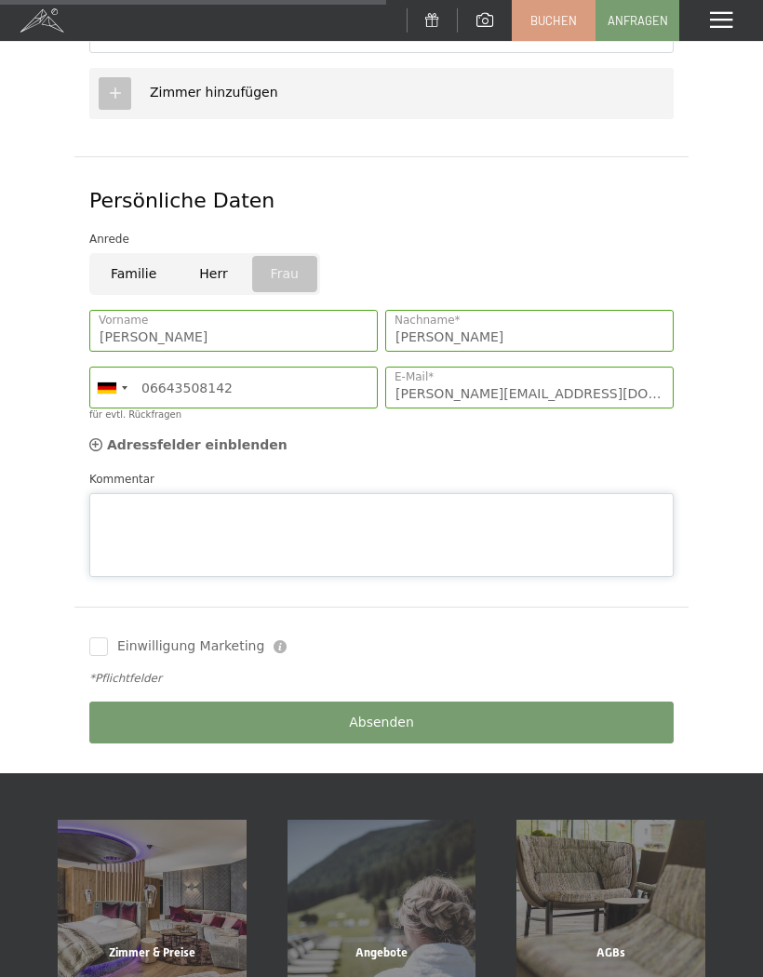
click at [296, 493] on textarea "Kommentar" at bounding box center [381, 535] width 584 height 84
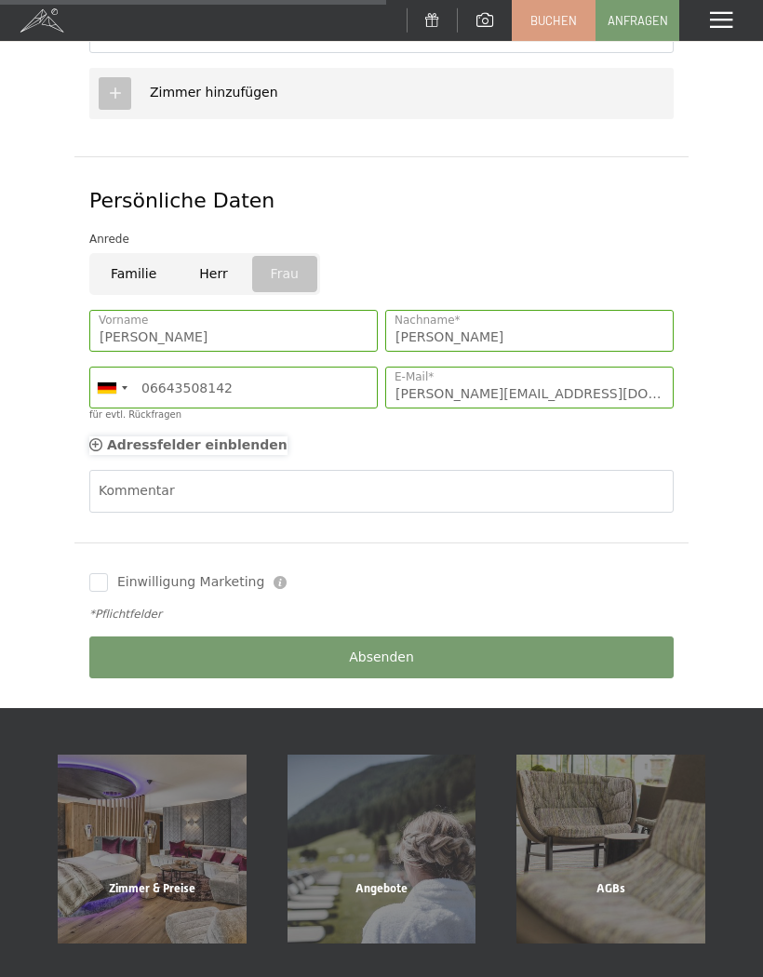
click at [102, 447] on div "Adressfelder einblenden Adressfelder ausblenden" at bounding box center [188, 445] width 198 height 19
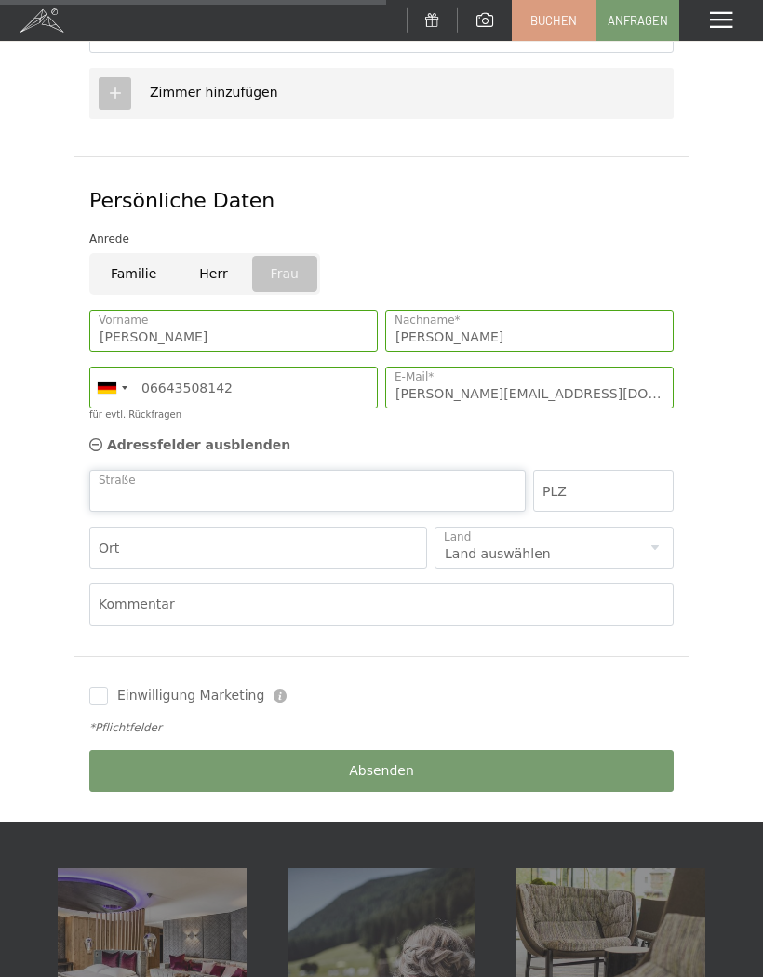
click at [367, 484] on input "Straße" at bounding box center [307, 491] width 436 height 42
type input "Bahnhofstraße 36"
click at [593, 495] on input "PLZ" at bounding box center [603, 491] width 140 height 42
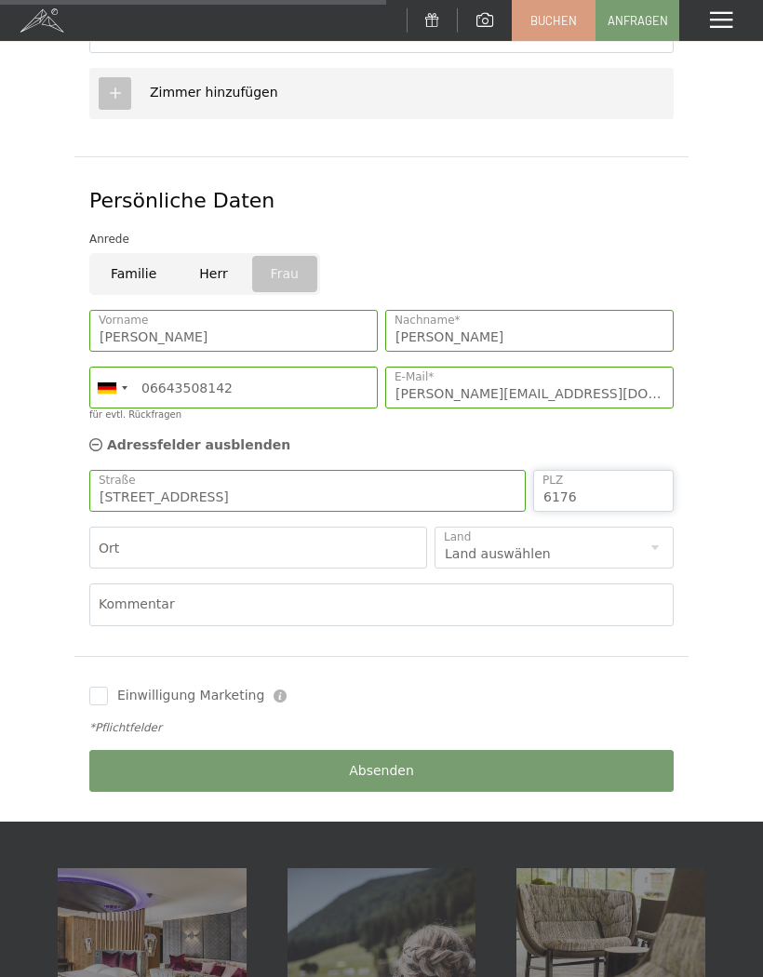
type input "6176"
click at [276, 548] on input "Ort" at bounding box center [258, 548] width 338 height 42
type input "Völs"
click at [647, 545] on select "Land auswählen Deutschland Italien Österreich Schweiz Vereinigtes Königreich --…" at bounding box center [553, 548] width 239 height 42
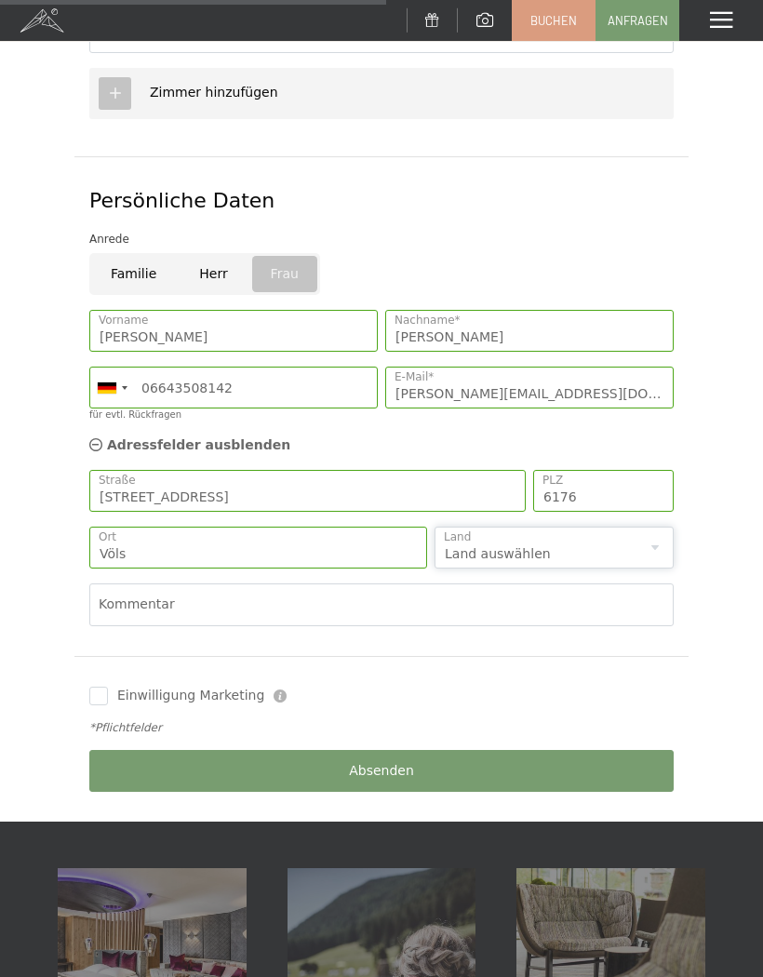
select select "AT"
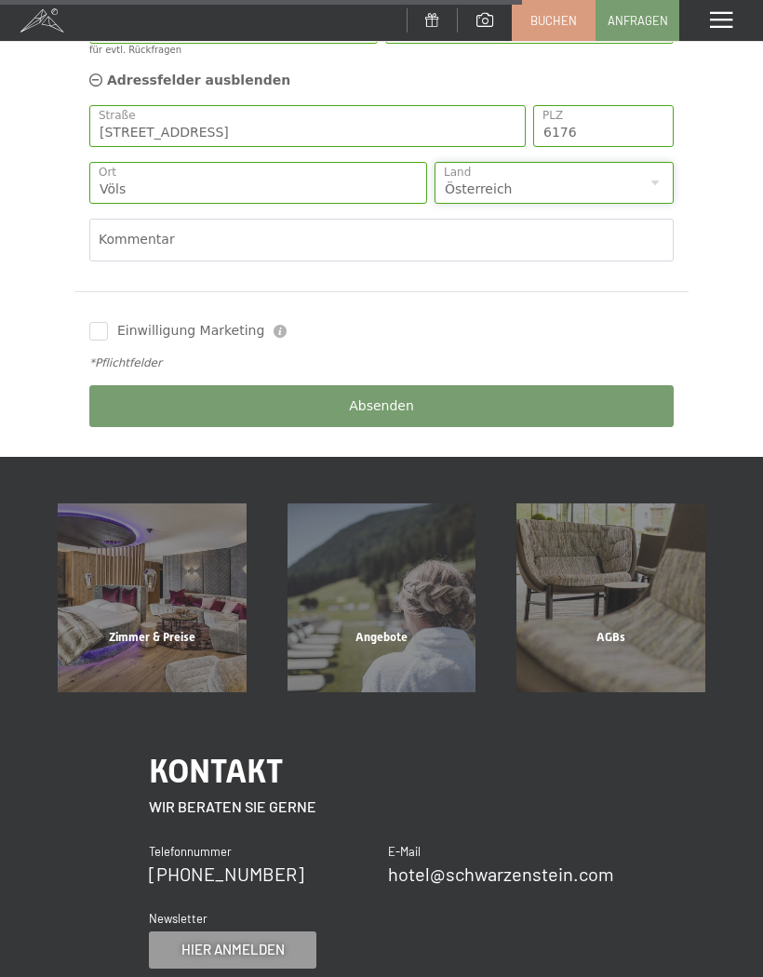
scroll to position [1181, 0]
click at [427, 399] on button "Absenden" at bounding box center [381, 407] width 584 height 42
